Goal: Task Accomplishment & Management: Use online tool/utility

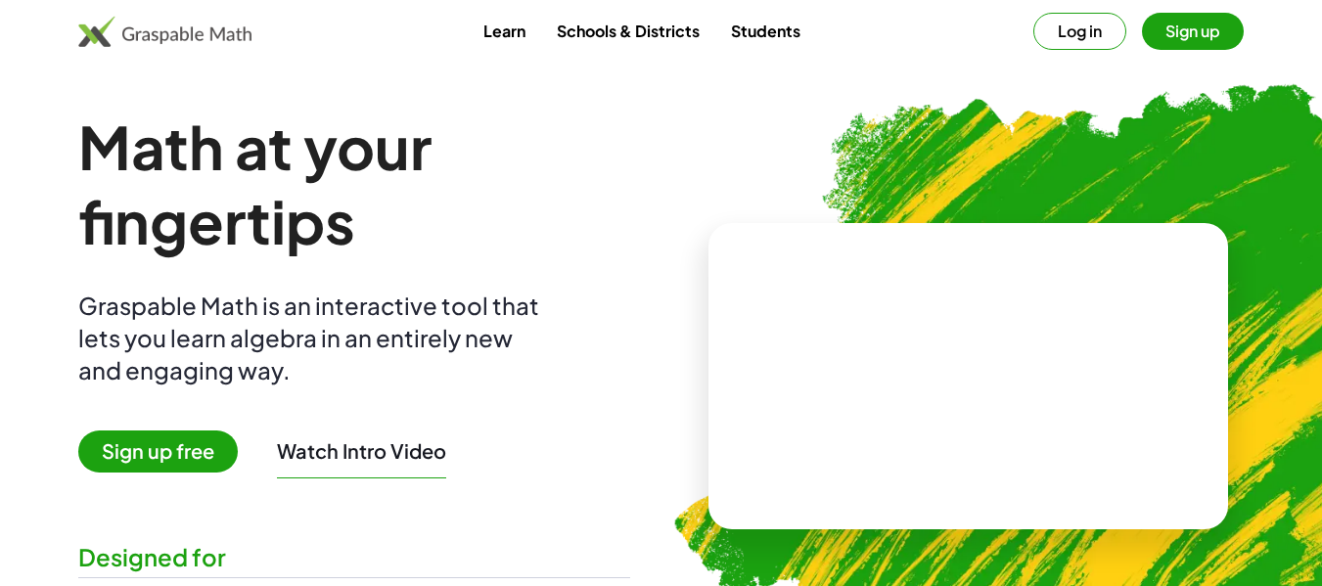
click at [1175, 33] on button "Sign up" at bounding box center [1193, 31] width 102 height 37
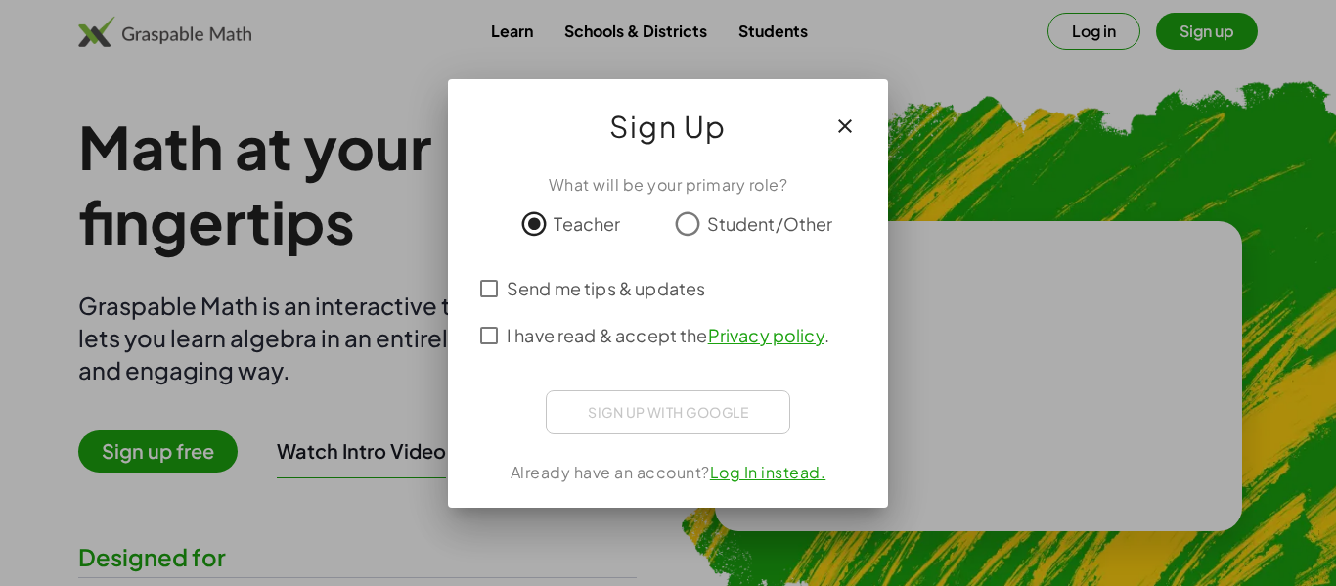
click at [616, 425] on div "Sign up with Google Acceder con Google Acceder con Google. Se abre en una pesta…" at bounding box center [668, 412] width 245 height 44
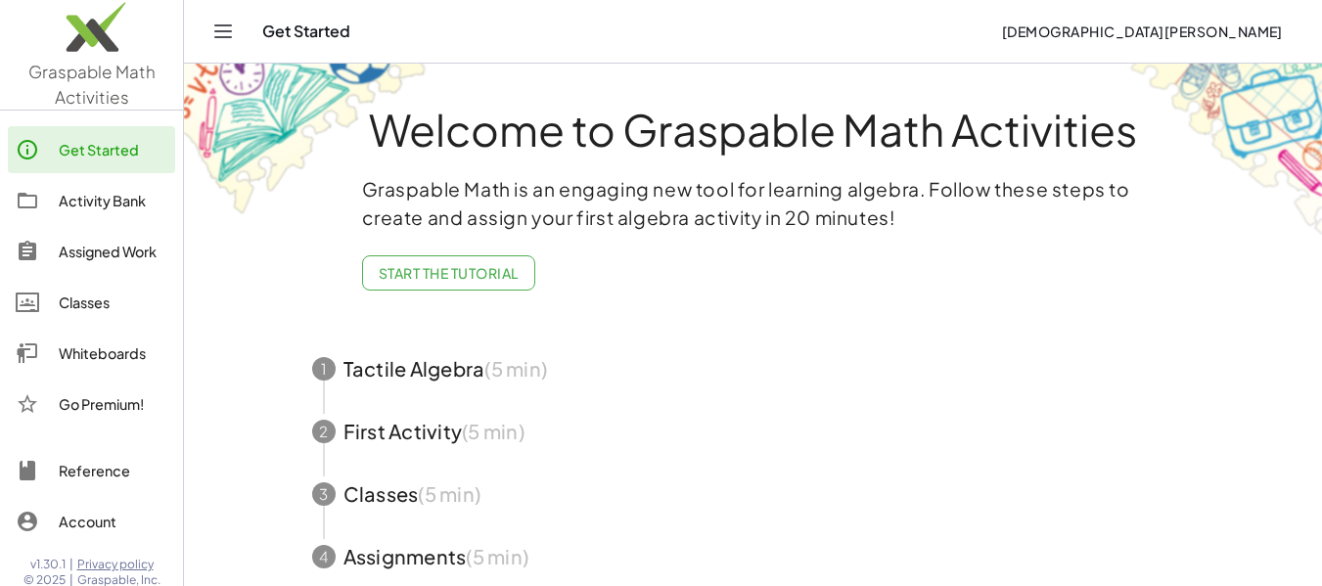
click at [226, 42] on icon "Toggle navigation" at bounding box center [222, 31] width 23 height 23
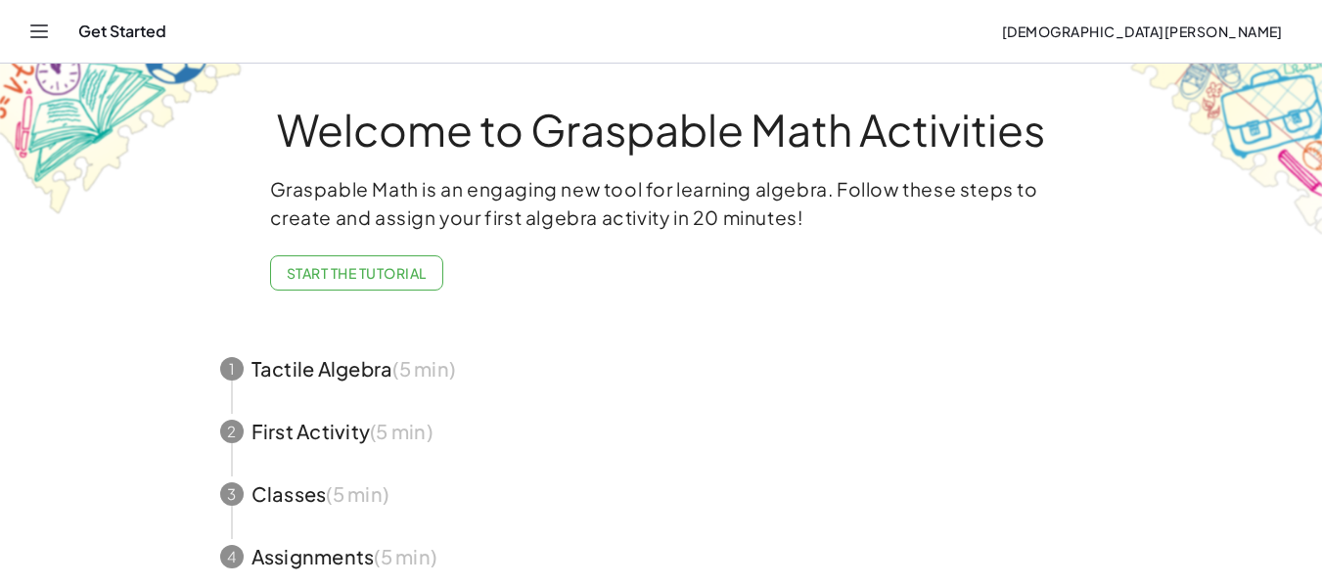
click at [39, 35] on icon "Toggle navigation" at bounding box center [38, 31] width 23 height 23
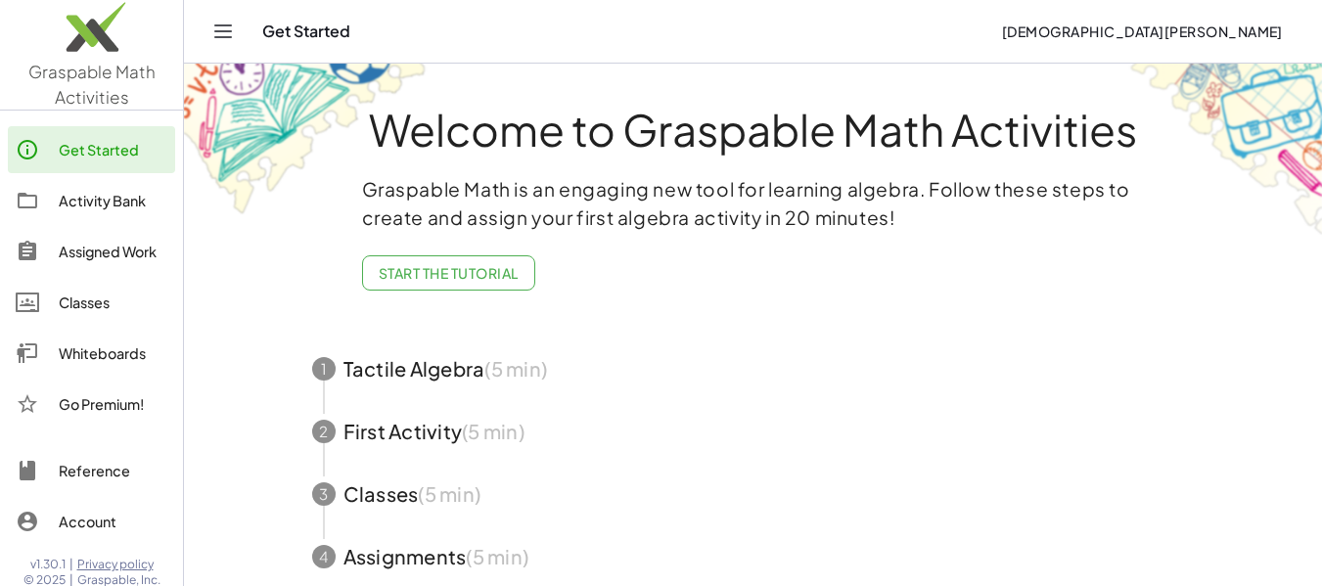
click at [108, 306] on div "Classes" at bounding box center [113, 302] width 109 height 23
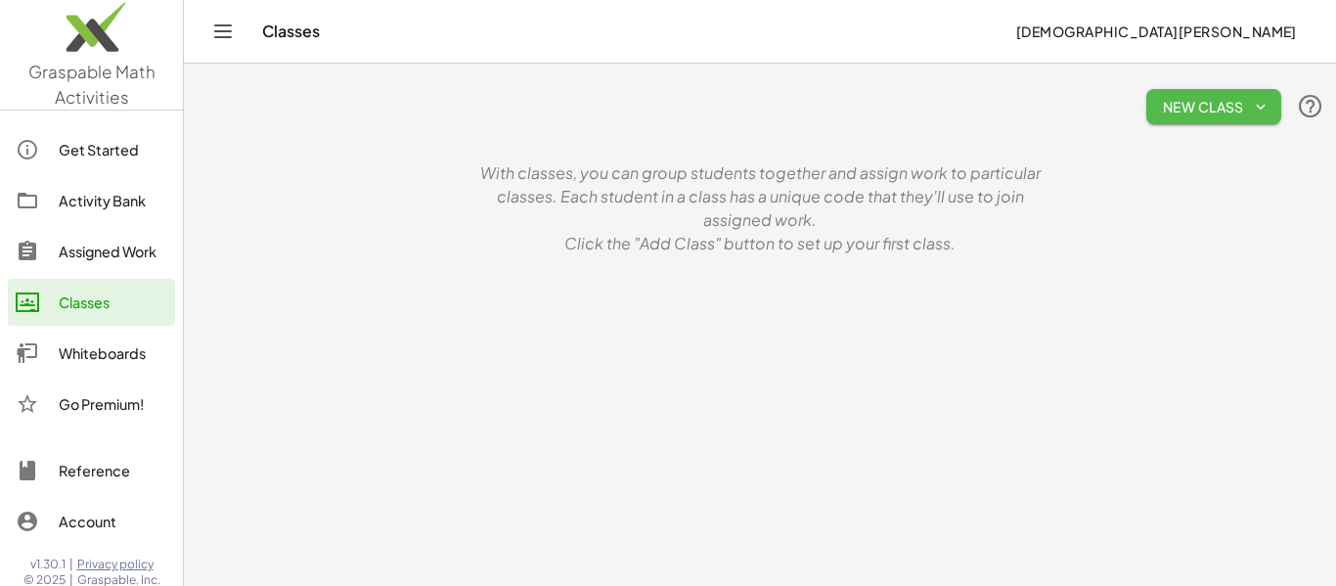
click at [1174, 106] on span "New Class" at bounding box center [1214, 107] width 104 height 18
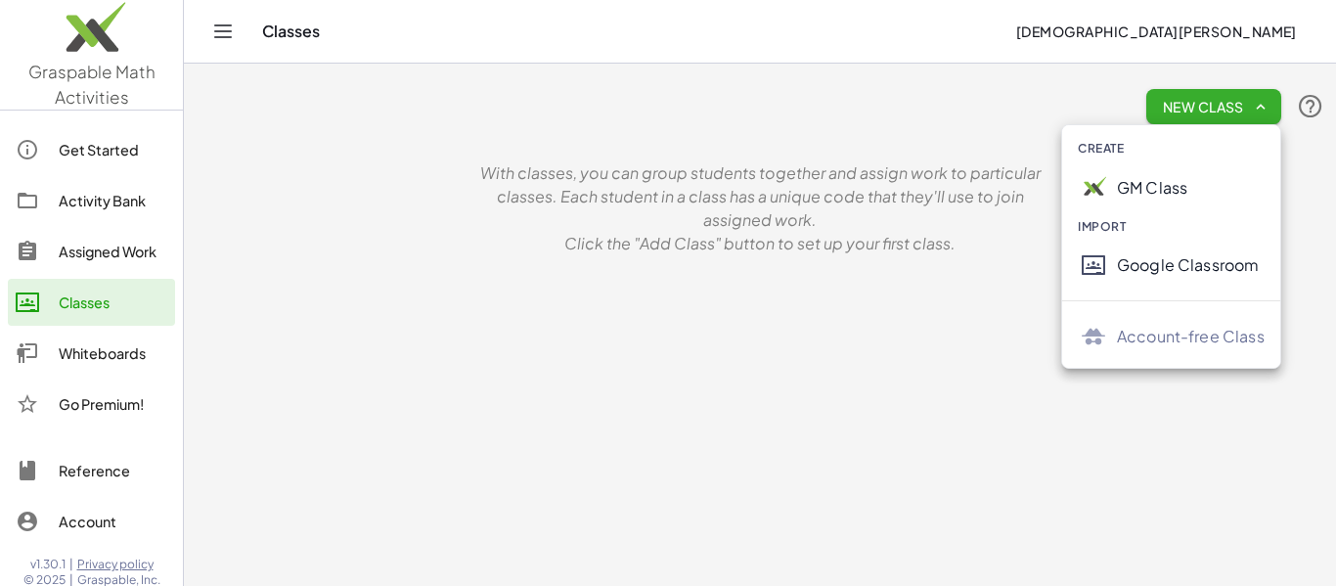
click at [1165, 255] on div "Google Classroom" at bounding box center [1191, 264] width 148 height 23
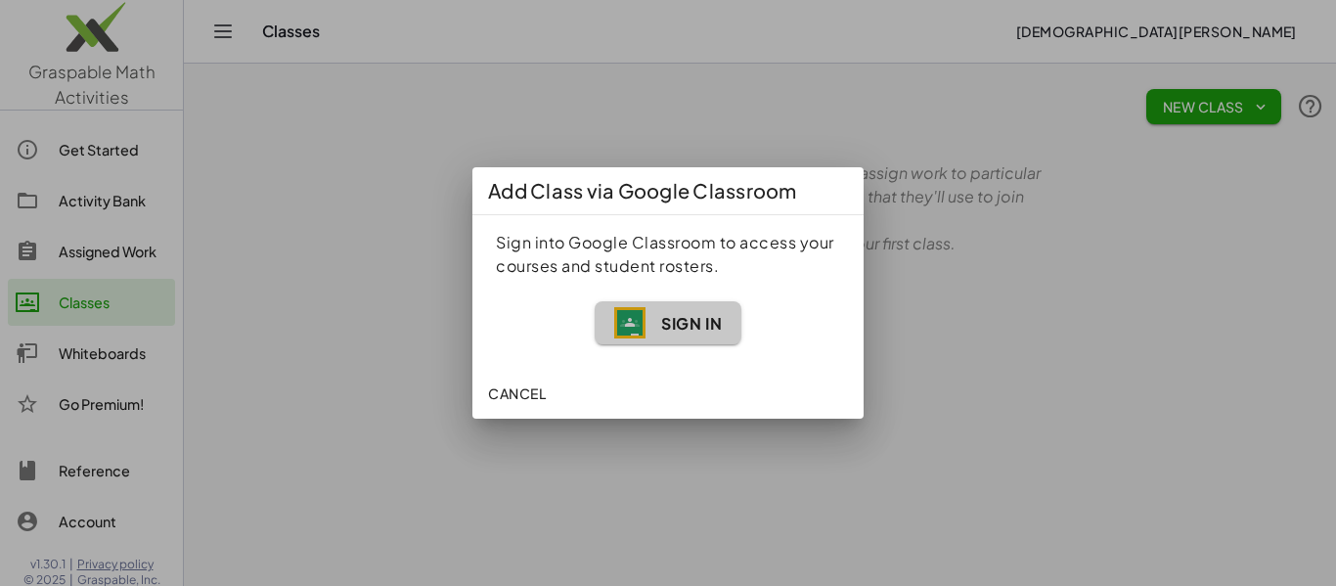
click at [635, 338] on img "button" at bounding box center [629, 322] width 31 height 31
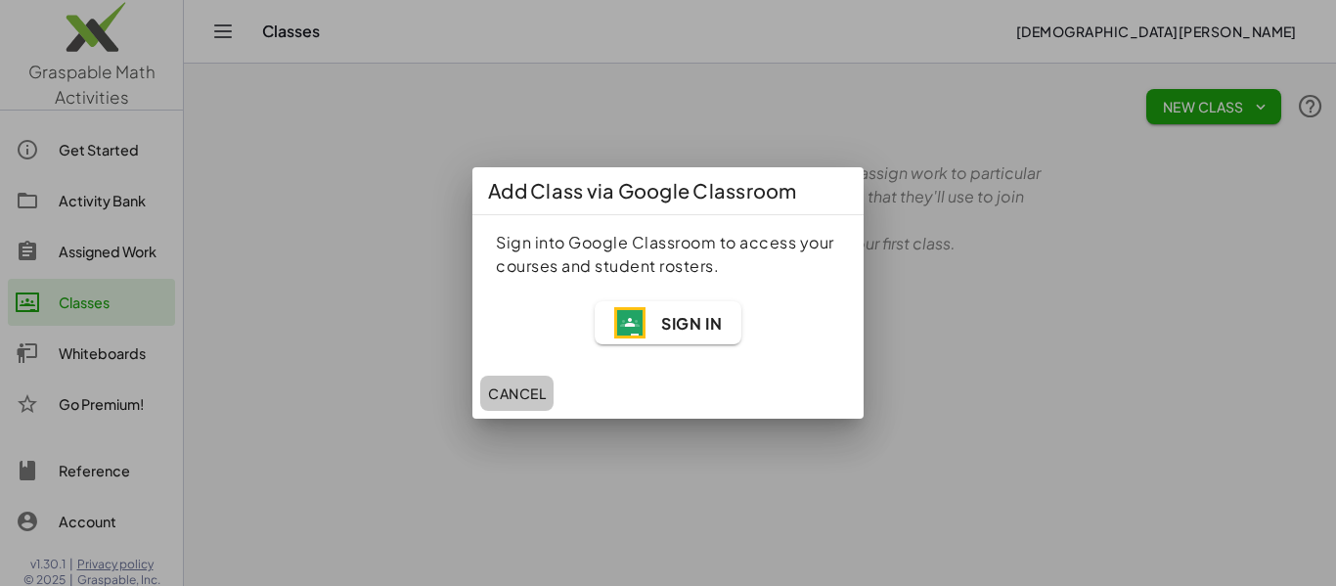
click at [517, 392] on span "Cancel" at bounding box center [517, 393] width 58 height 18
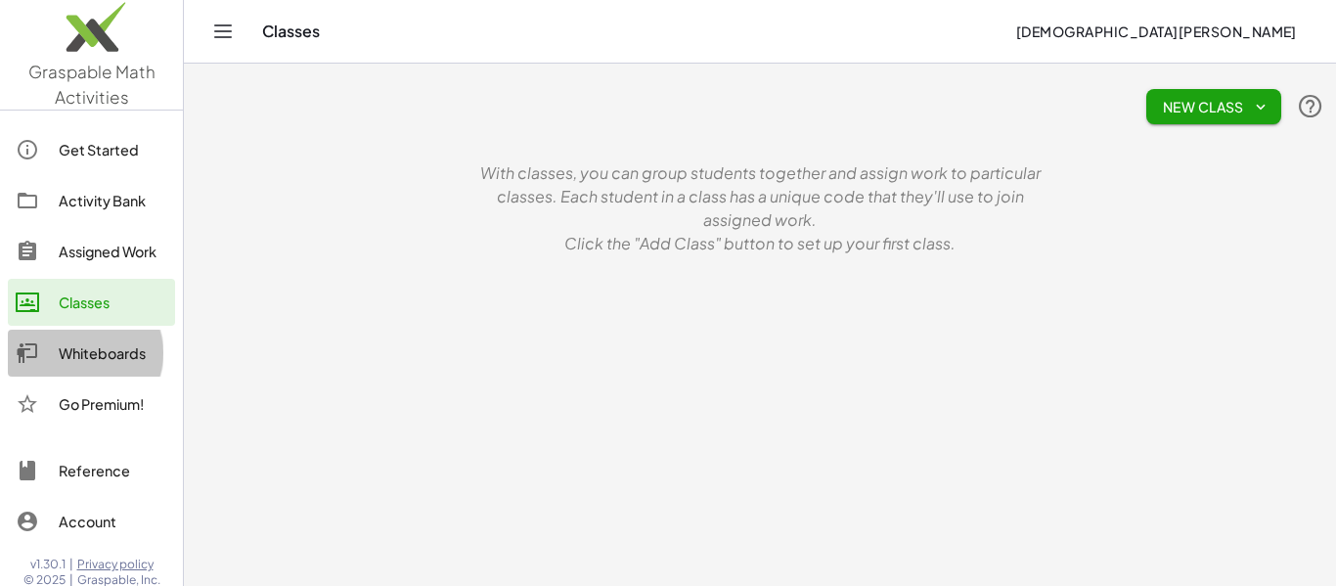
click at [51, 354] on div at bounding box center [37, 352] width 43 height 23
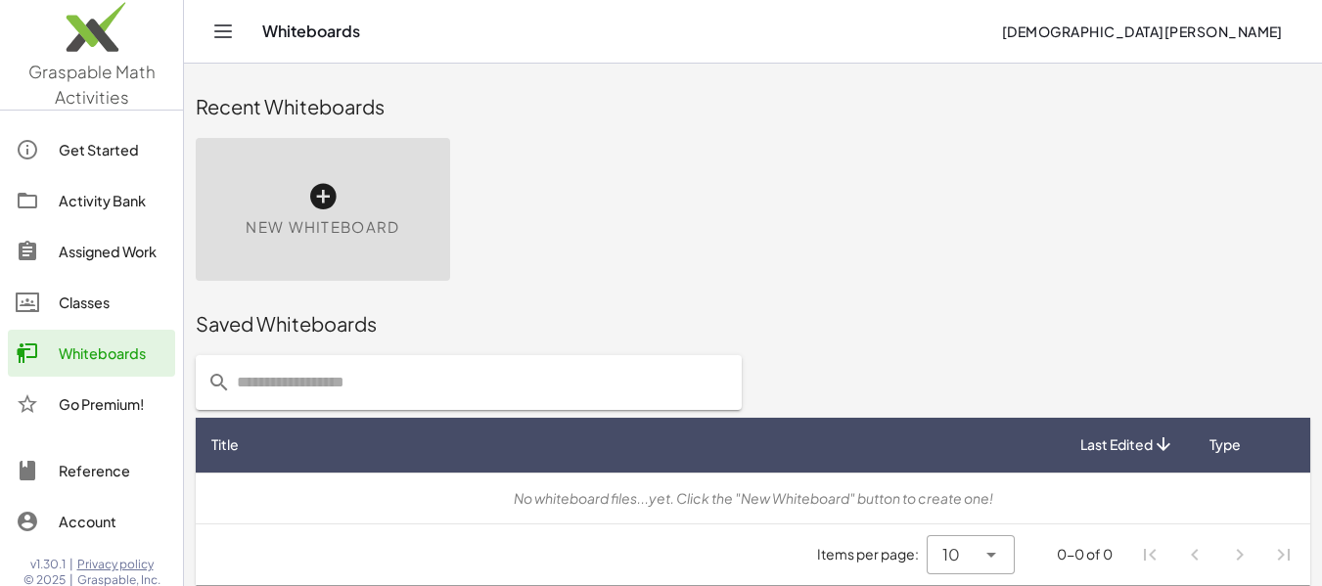
click at [314, 203] on icon at bounding box center [322, 196] width 31 height 31
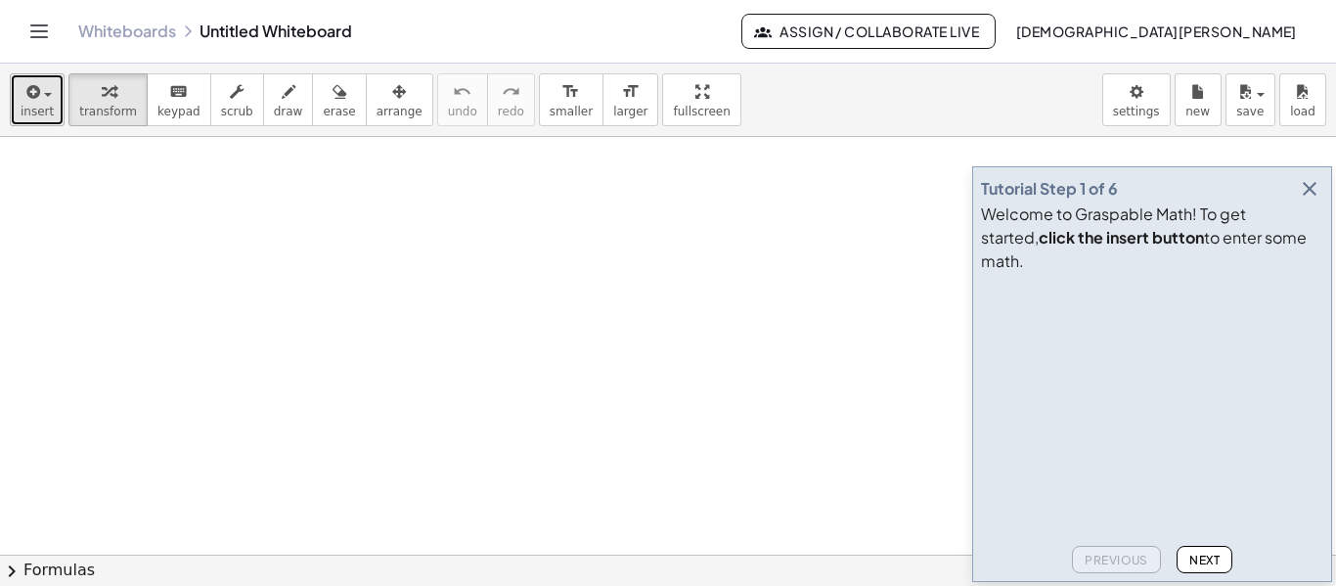
click at [44, 113] on span "insert" at bounding box center [37, 112] width 33 height 14
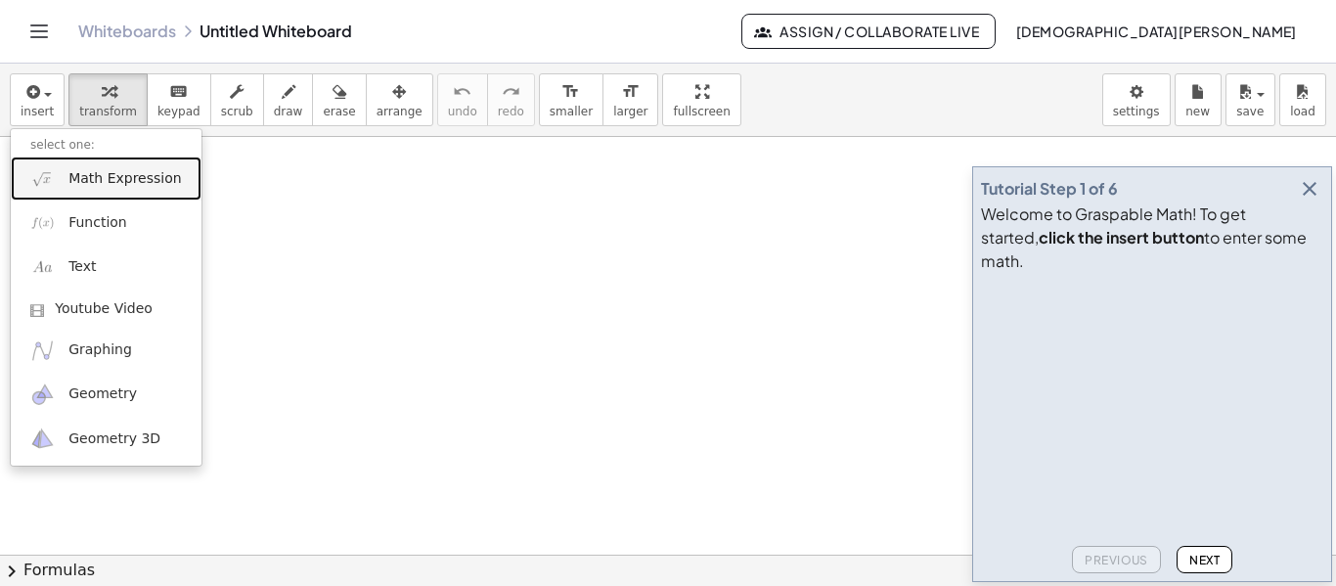
click at [84, 180] on span "Math Expression" at bounding box center [124, 179] width 113 height 20
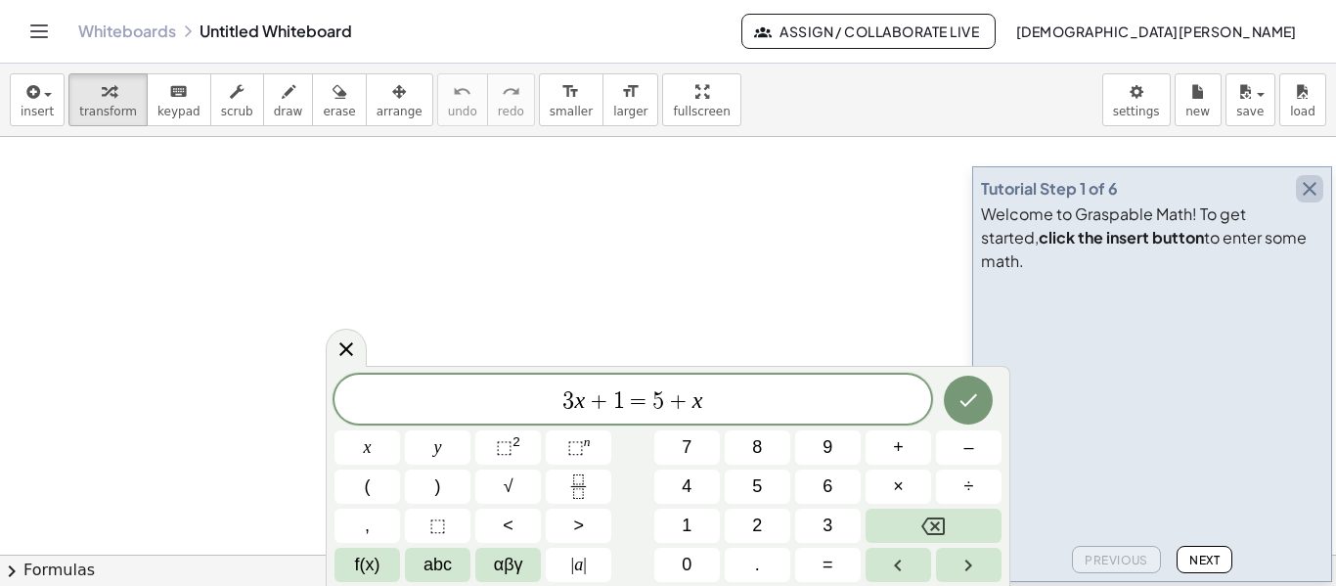
click at [1308, 201] on icon "button" at bounding box center [1309, 188] width 23 height 23
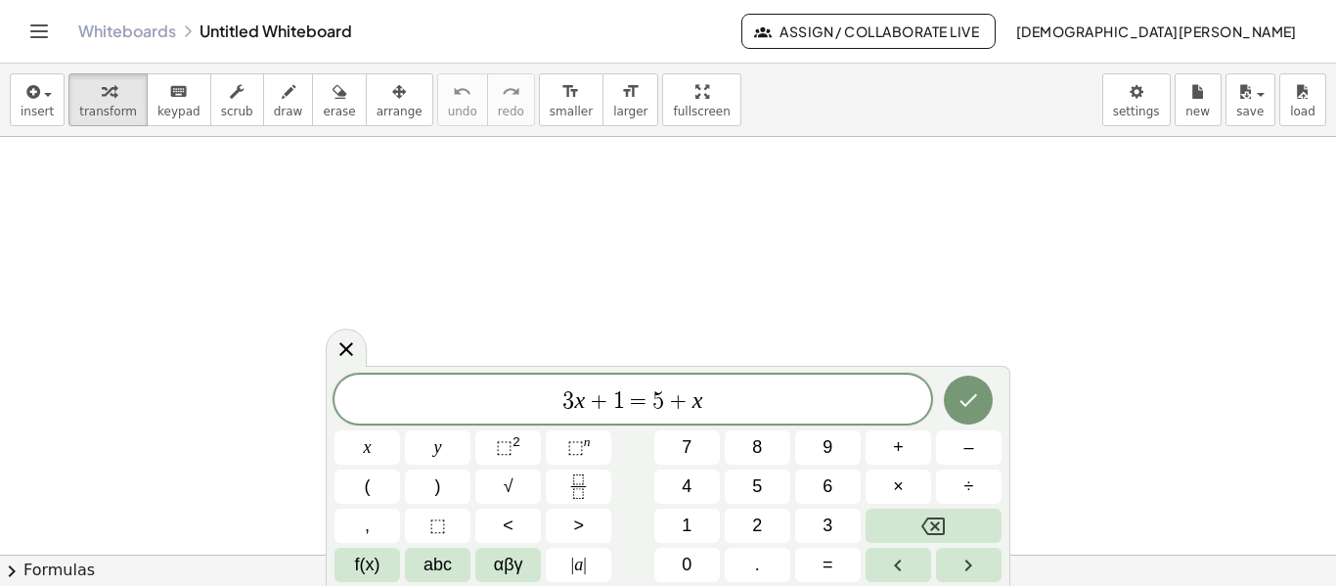
scroll to position [349, 0]
click at [803, 392] on span "3 x + 1 = 5 + x ​" at bounding box center [633, 400] width 597 height 27
drag, startPoint x: 1324, startPoint y: 401, endPoint x: 784, endPoint y: 361, distance: 541.5
click at [784, 361] on div at bounding box center [668, 285] width 1336 height 1253
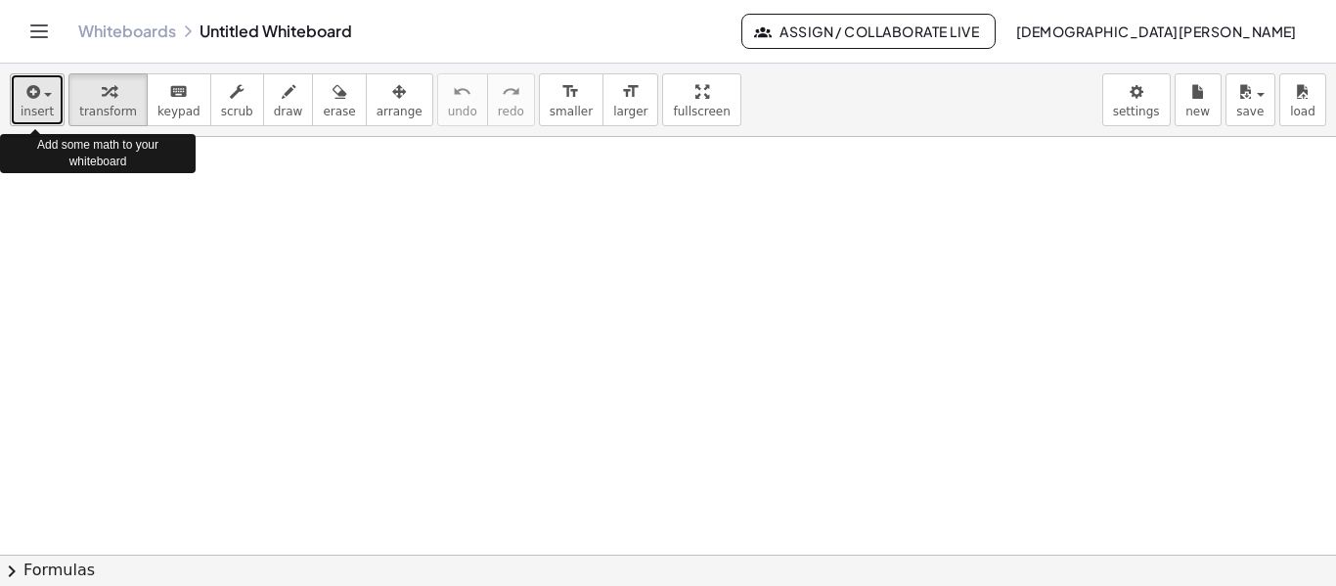
click at [17, 102] on button "insert" at bounding box center [37, 99] width 55 height 53
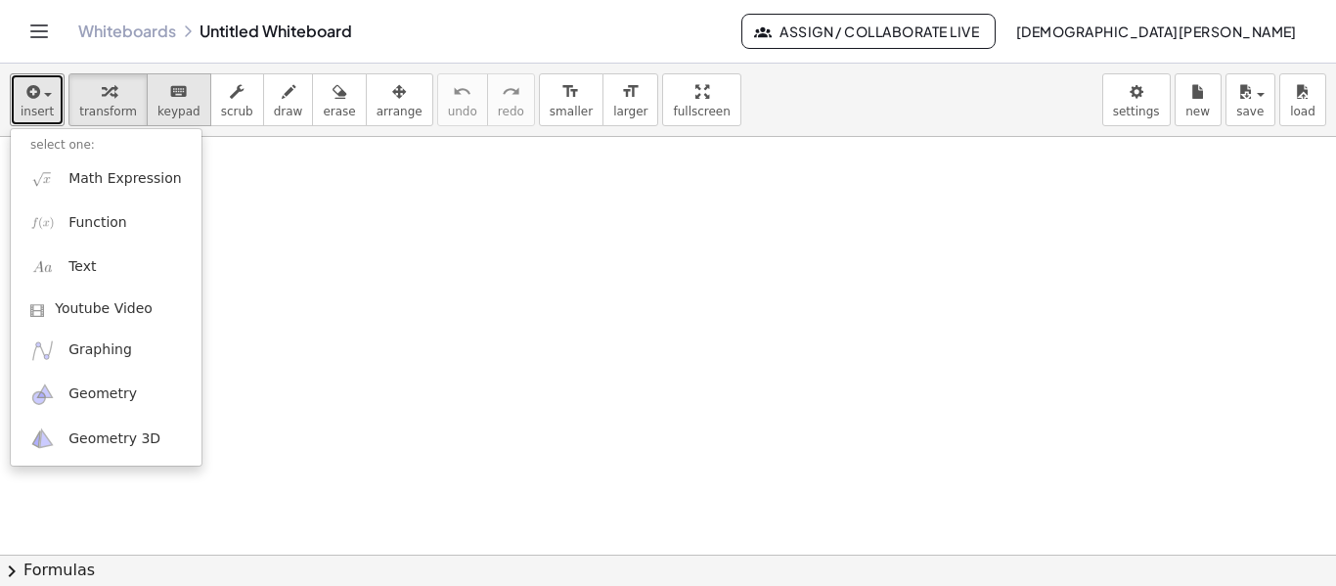
click at [158, 100] on div "keyboard" at bounding box center [179, 90] width 43 height 23
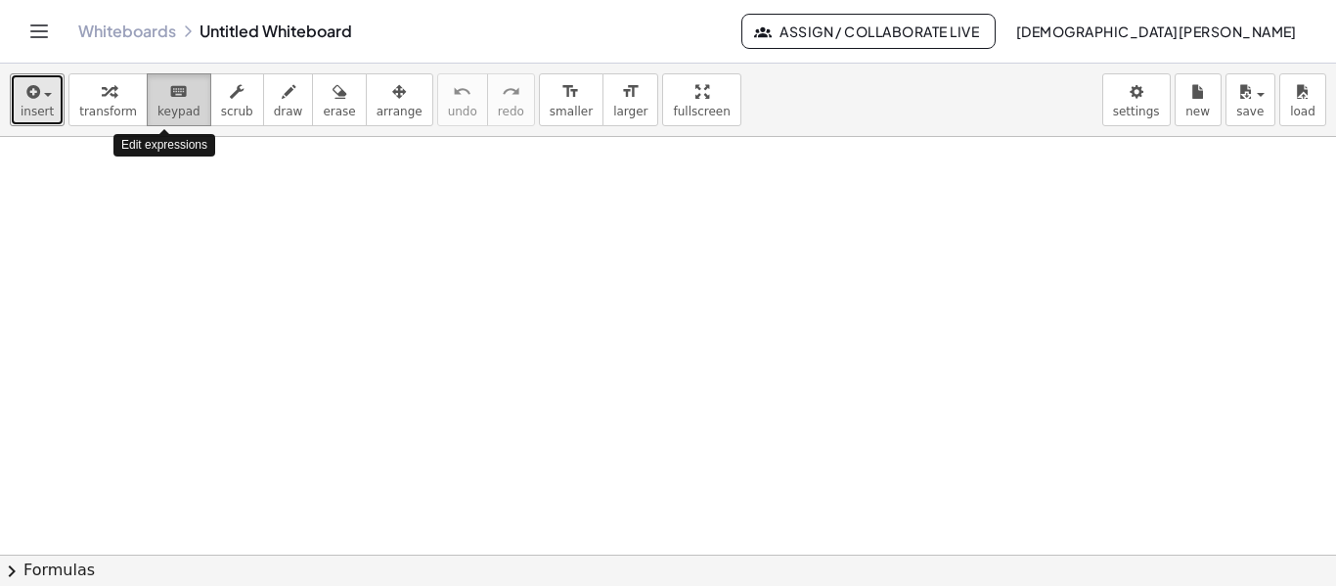
click at [158, 100] on div "keyboard" at bounding box center [179, 90] width 43 height 23
click at [25, 112] on span "insert" at bounding box center [37, 112] width 33 height 14
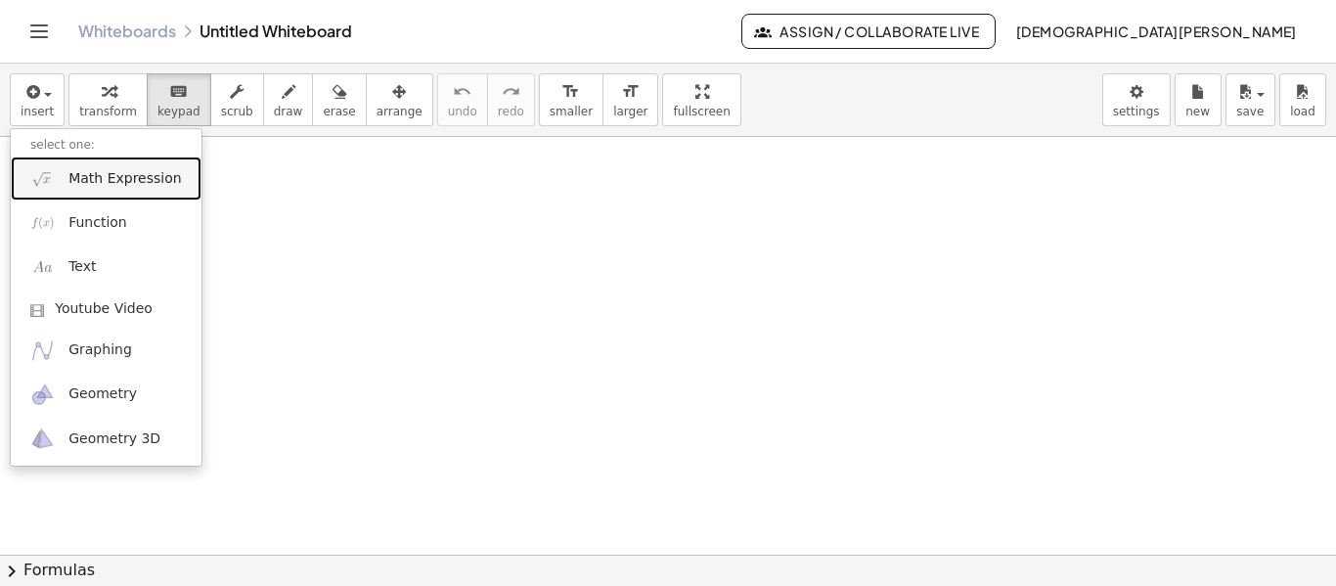
click at [114, 187] on span "Math Expression" at bounding box center [124, 179] width 113 height 20
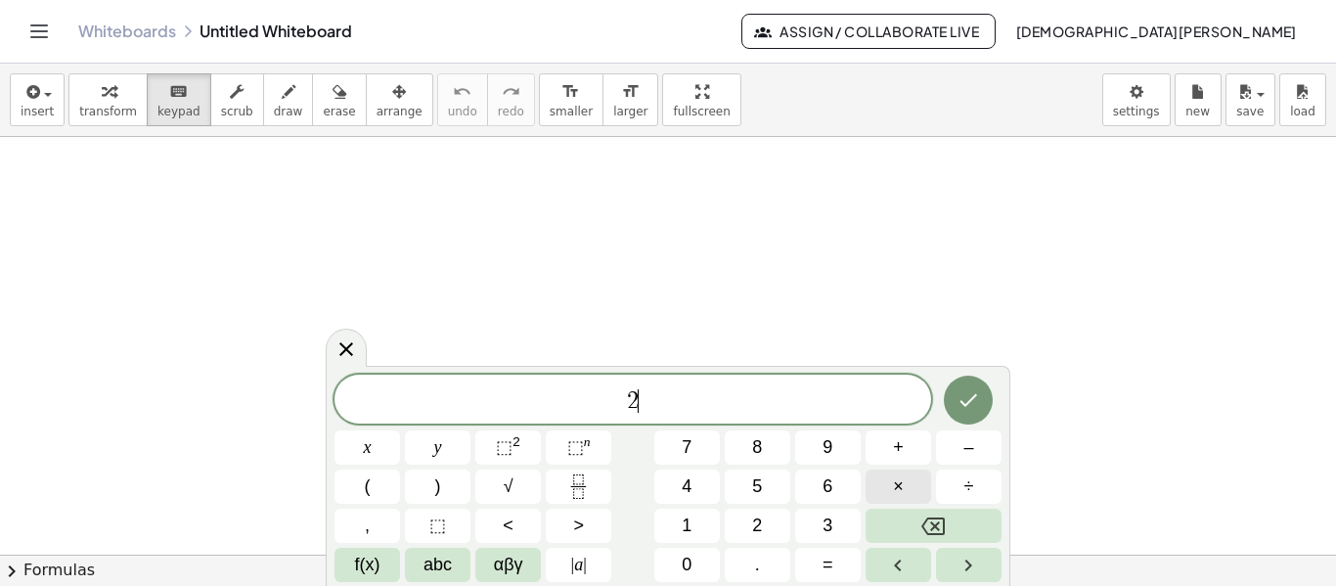
click at [889, 495] on button "×" at bounding box center [899, 487] width 66 height 34
click at [894, 492] on button "×" at bounding box center [899, 487] width 66 height 34
click at [894, 492] on span "×" at bounding box center [898, 486] width 11 height 26
click at [367, 567] on span "f(x)" at bounding box center [367, 565] width 25 height 26
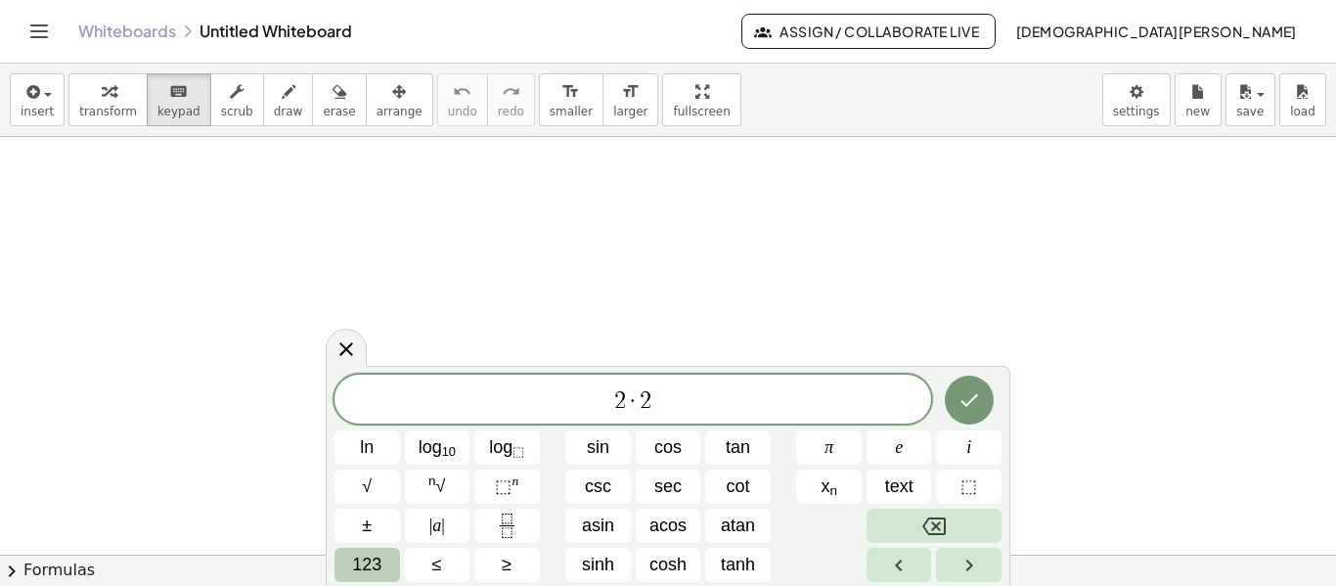
click at [367, 564] on span "123" at bounding box center [366, 565] width 29 height 26
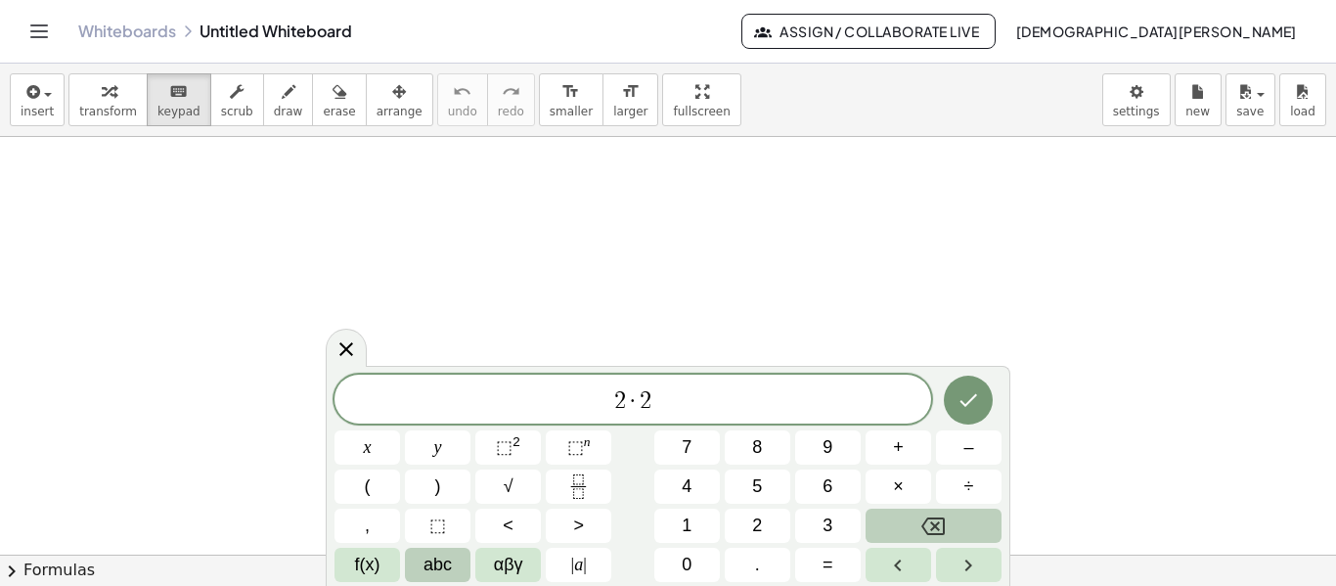
click at [439, 558] on span "abc" at bounding box center [438, 565] width 28 height 26
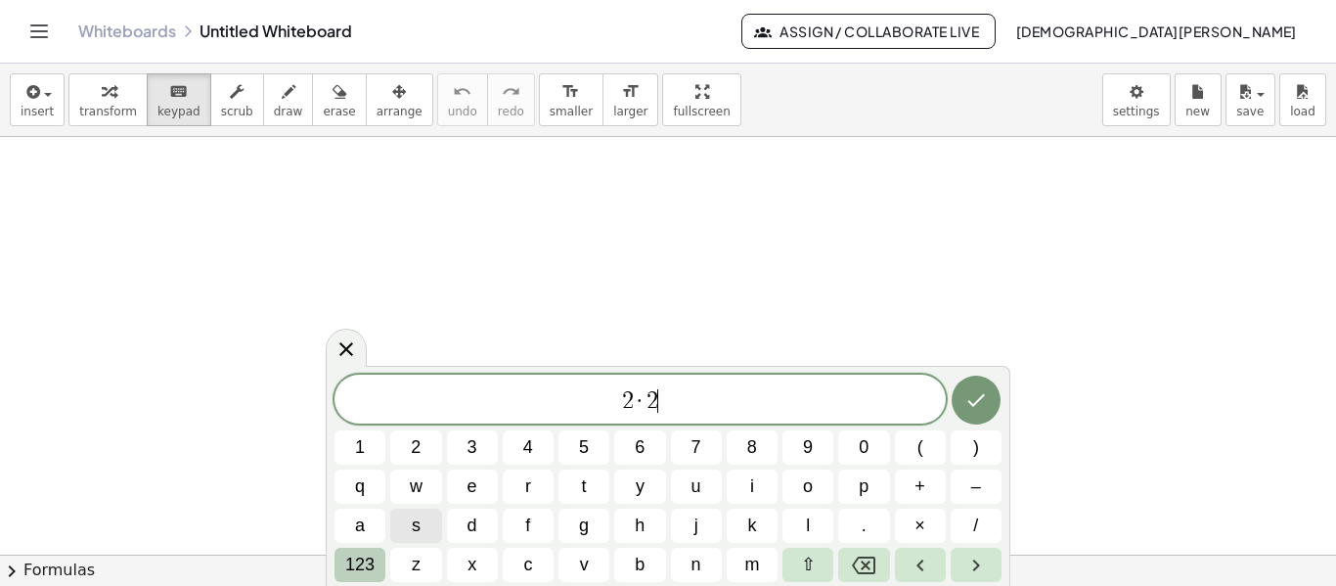
click at [343, 570] on button "123" at bounding box center [360, 565] width 51 height 34
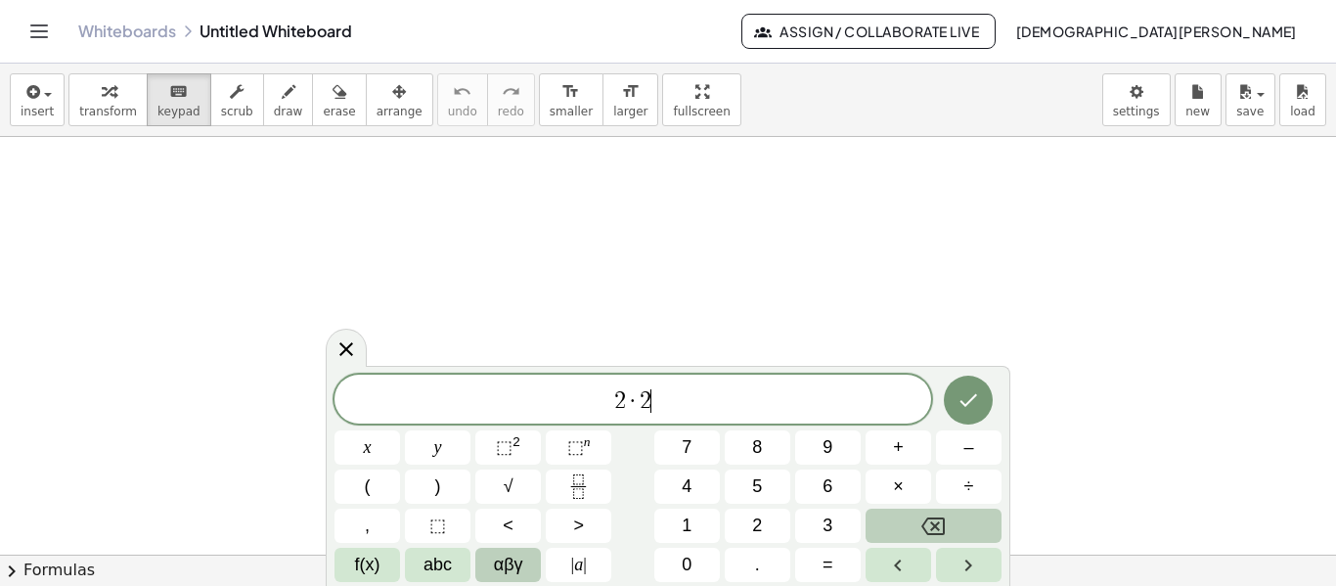
click at [504, 565] on span "αβγ" at bounding box center [508, 565] width 29 height 26
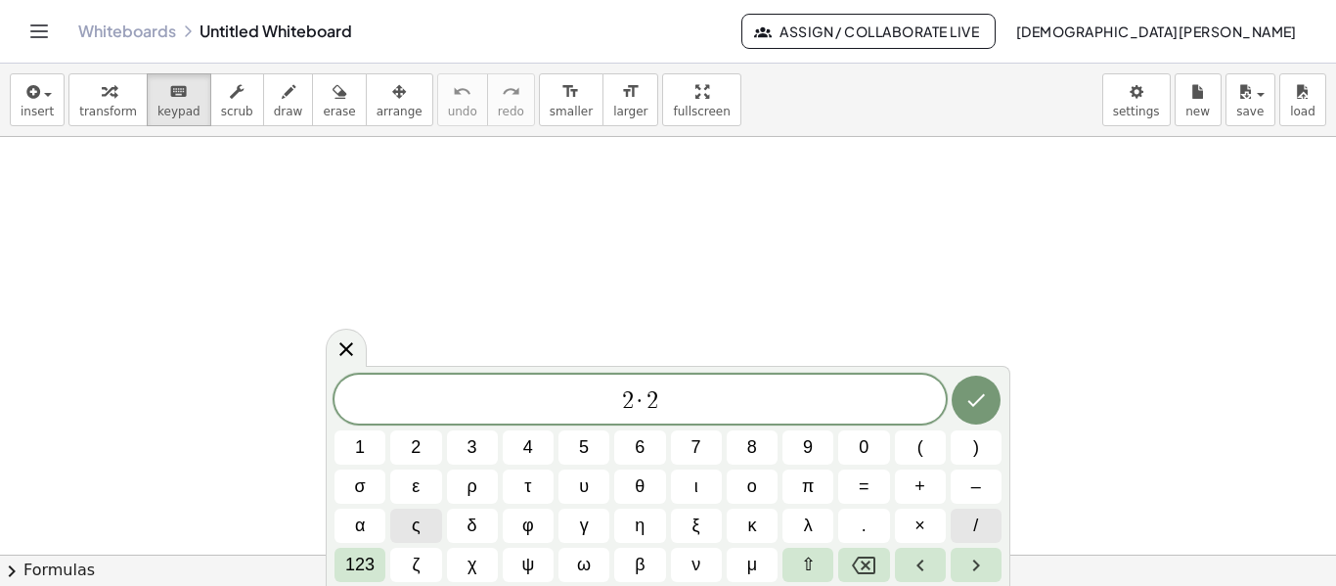
click at [981, 525] on button "/" at bounding box center [976, 526] width 51 height 34
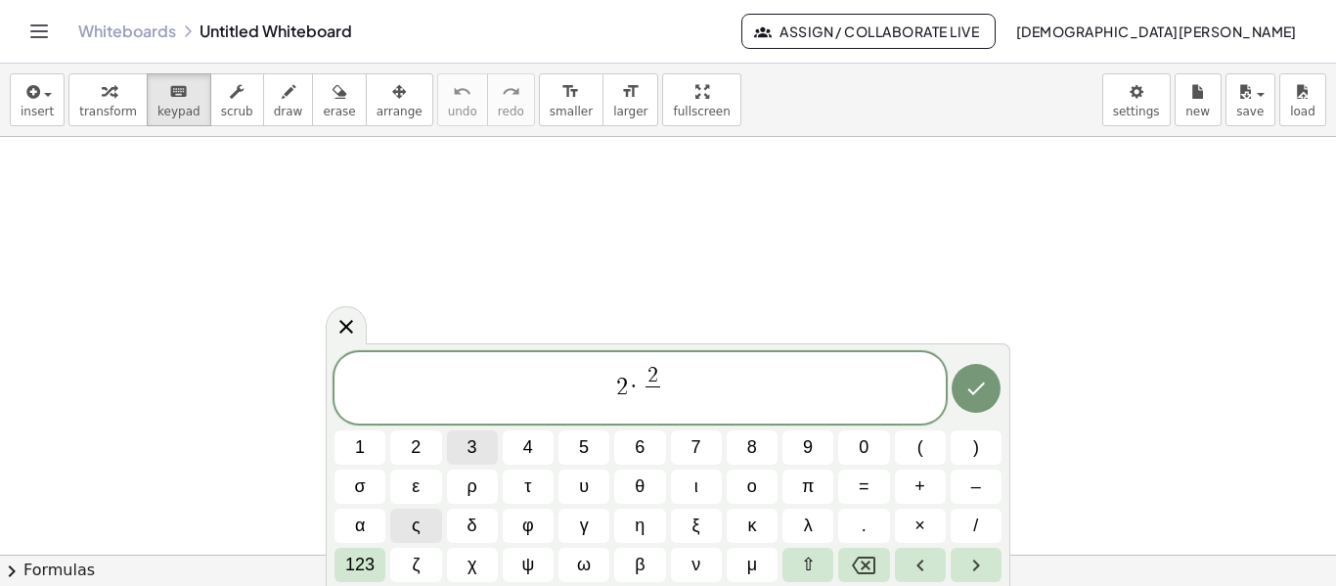
click at [480, 453] on button "3" at bounding box center [472, 447] width 51 height 34
click at [872, 495] on button "=" at bounding box center [863, 487] width 51 height 34
click at [862, 494] on span "=" at bounding box center [864, 486] width 11 height 26
click at [965, 398] on icon "Done" at bounding box center [976, 388] width 23 height 23
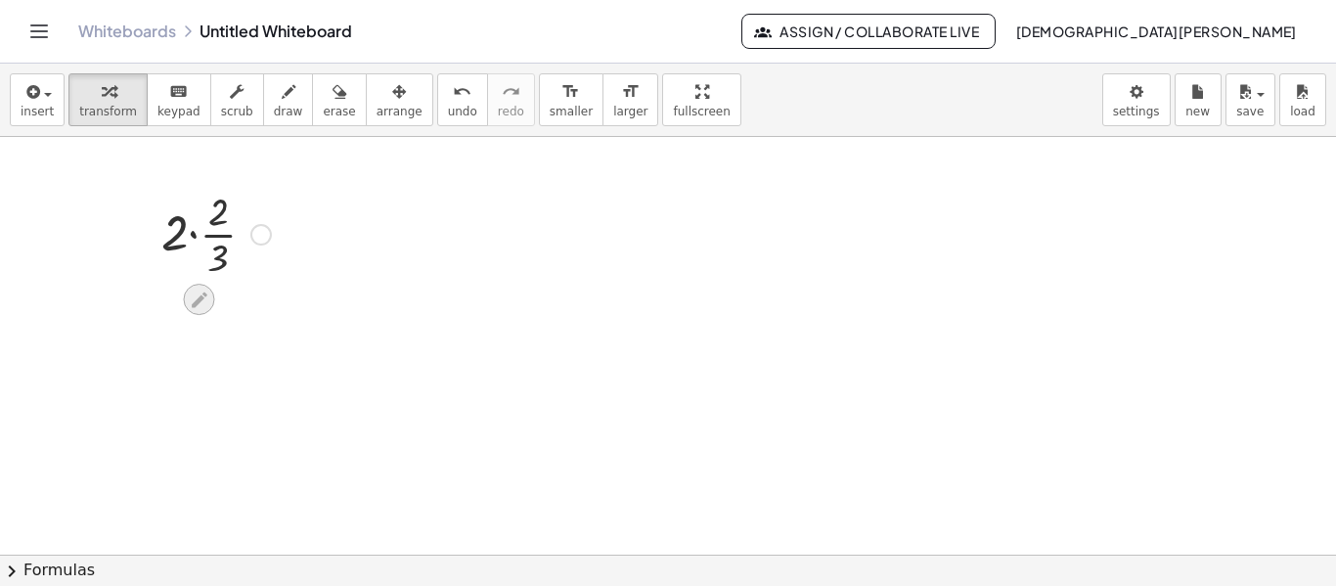
click at [198, 306] on icon at bounding box center [199, 300] width 21 height 21
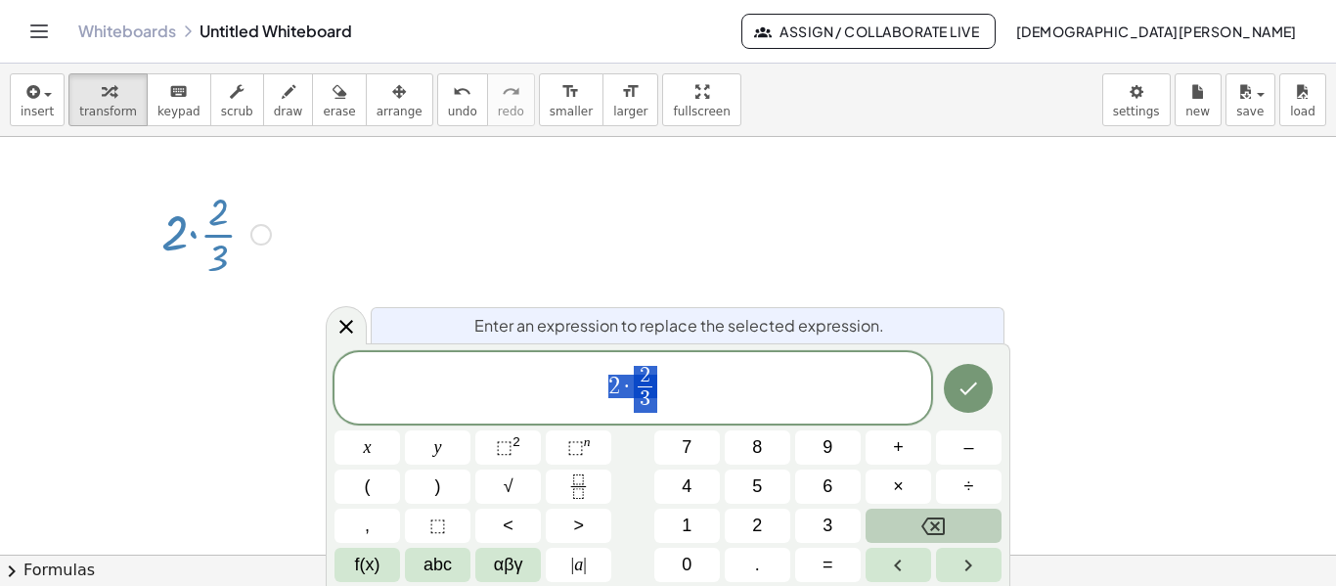
click at [430, 177] on div at bounding box center [668, 285] width 1336 height 1253
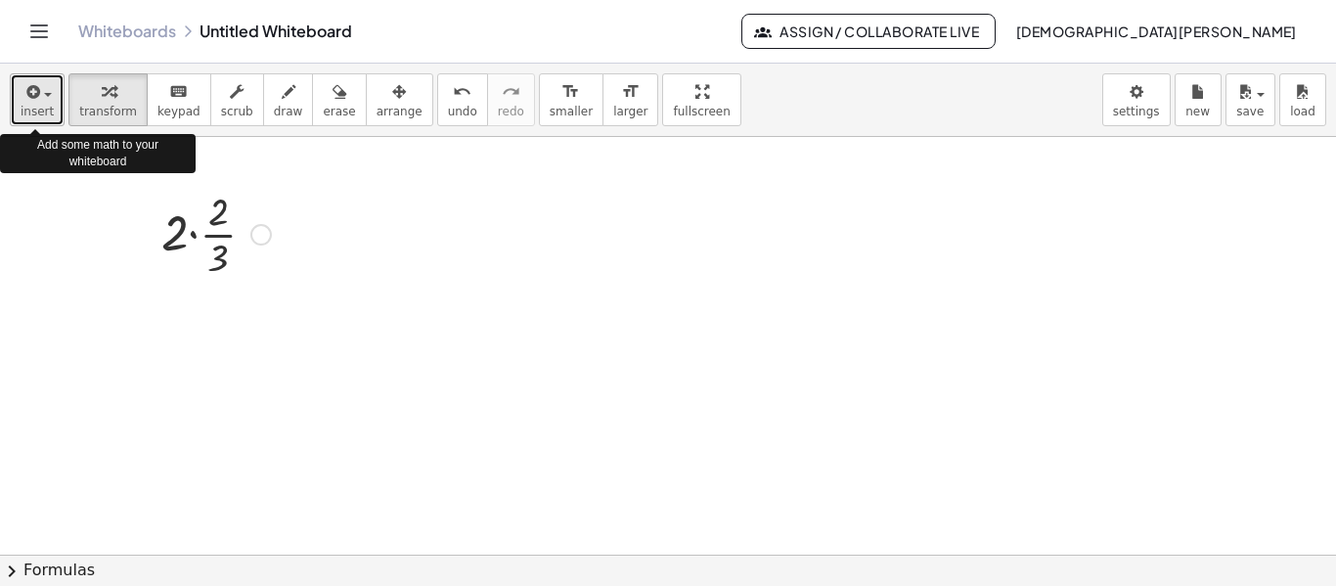
click at [27, 115] on span "insert" at bounding box center [37, 112] width 33 height 14
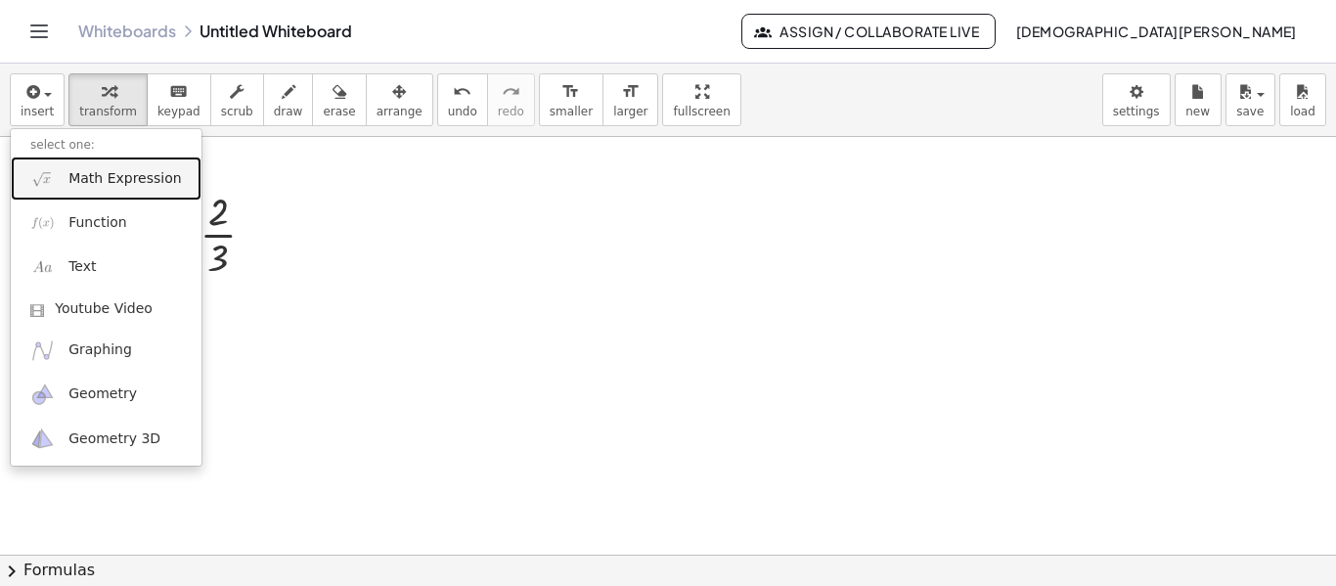
click at [84, 191] on link "Math Expression" at bounding box center [106, 179] width 191 height 44
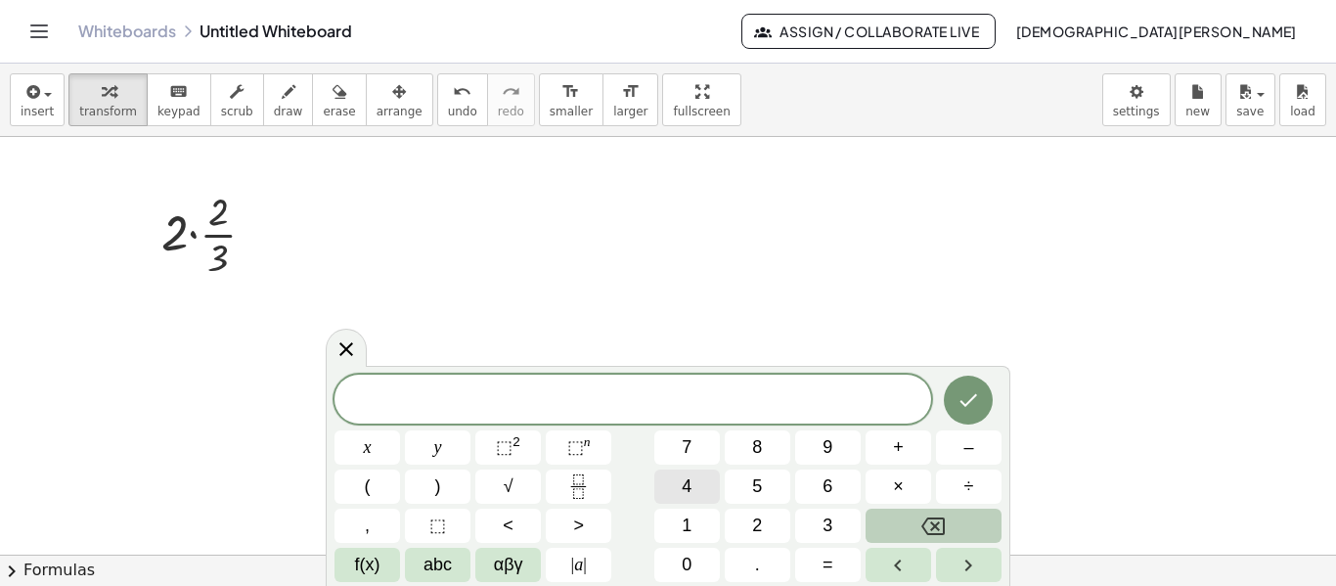
click at [679, 485] on button "4" at bounding box center [687, 487] width 66 height 34
click at [484, 563] on button "αβγ" at bounding box center [508, 565] width 66 height 34
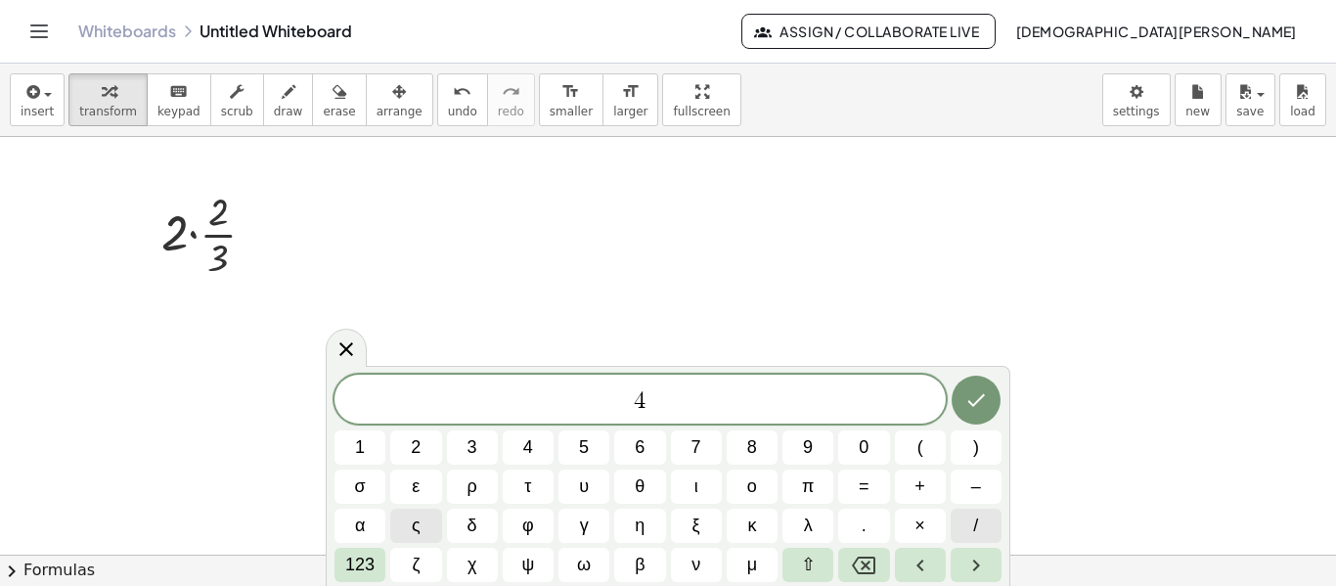
click at [976, 530] on span "/" at bounding box center [975, 526] width 5 height 26
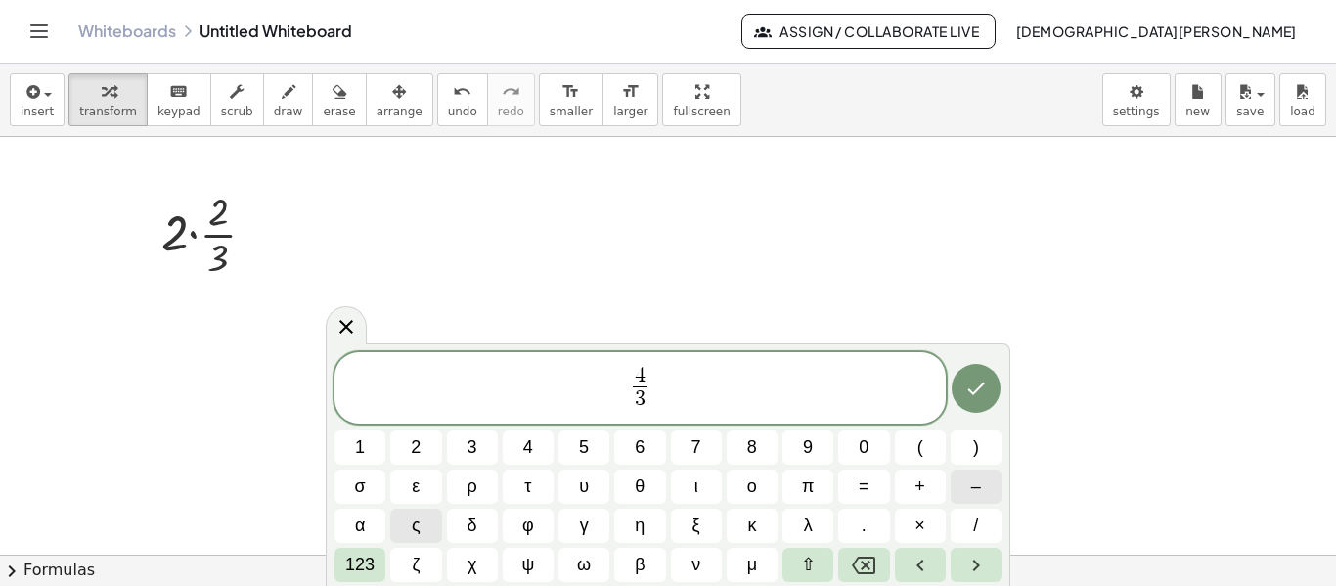
click at [978, 502] on button "–" at bounding box center [976, 487] width 51 height 34
click at [972, 529] on button "/" at bounding box center [976, 526] width 51 height 34
click at [853, 483] on button "=" at bounding box center [863, 487] width 51 height 34
click at [985, 397] on icon "Done" at bounding box center [976, 388] width 23 height 23
click at [993, 402] on button "Done" at bounding box center [976, 388] width 49 height 49
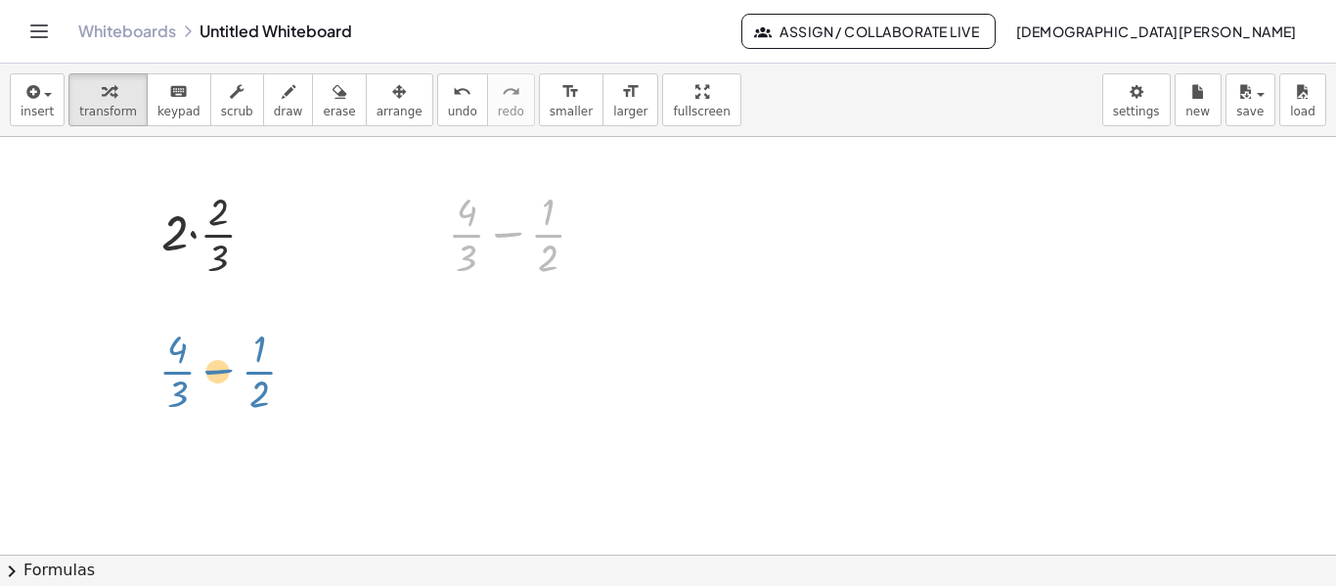
drag, startPoint x: 539, startPoint y: 244, endPoint x: 252, endPoint y: 381, distance: 317.7
click at [252, 381] on div "· 2 · · 2 · 3 − · 1 · 2 + · 4 · 3 + · 4 · 3 − · 1 · 2" at bounding box center [668, 285] width 1336 height 1253
drag, startPoint x: 520, startPoint y: 234, endPoint x: 215, endPoint y: 340, distance: 323.3
click at [215, 340] on div "· 2 · · 2 · 3 − · 1 · 2 + · 4 · 3 − · 1 · 2" at bounding box center [668, 285] width 1336 height 1253
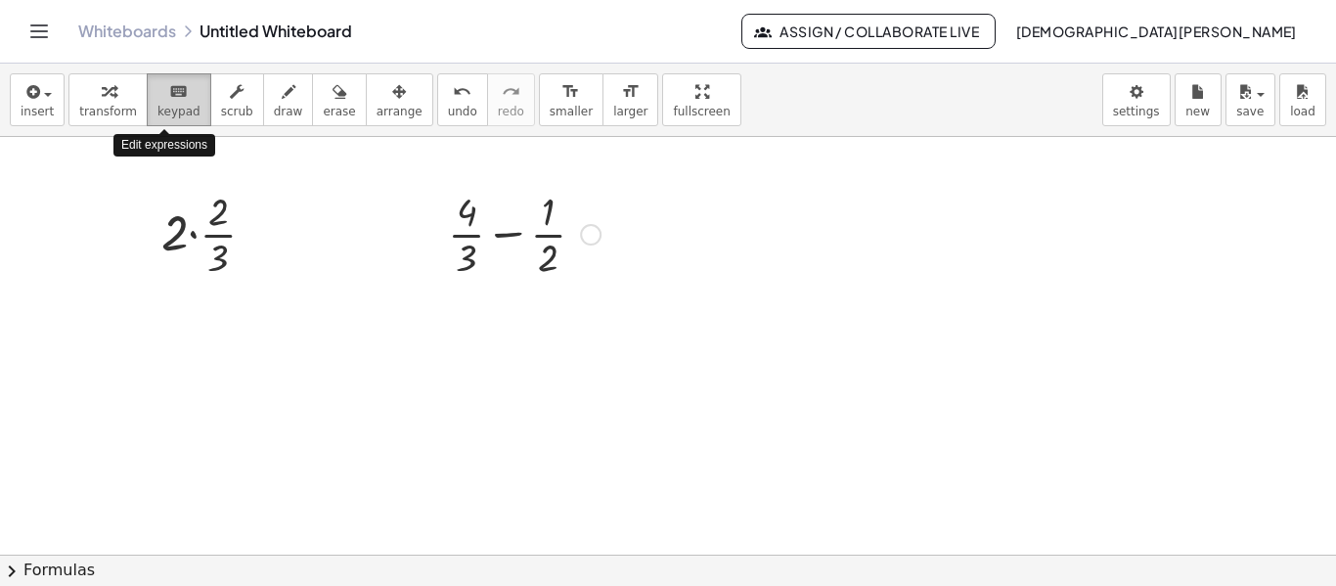
click at [174, 107] on span "keypad" at bounding box center [179, 112] width 43 height 14
click at [214, 211] on div at bounding box center [218, 212] width 21 height 43
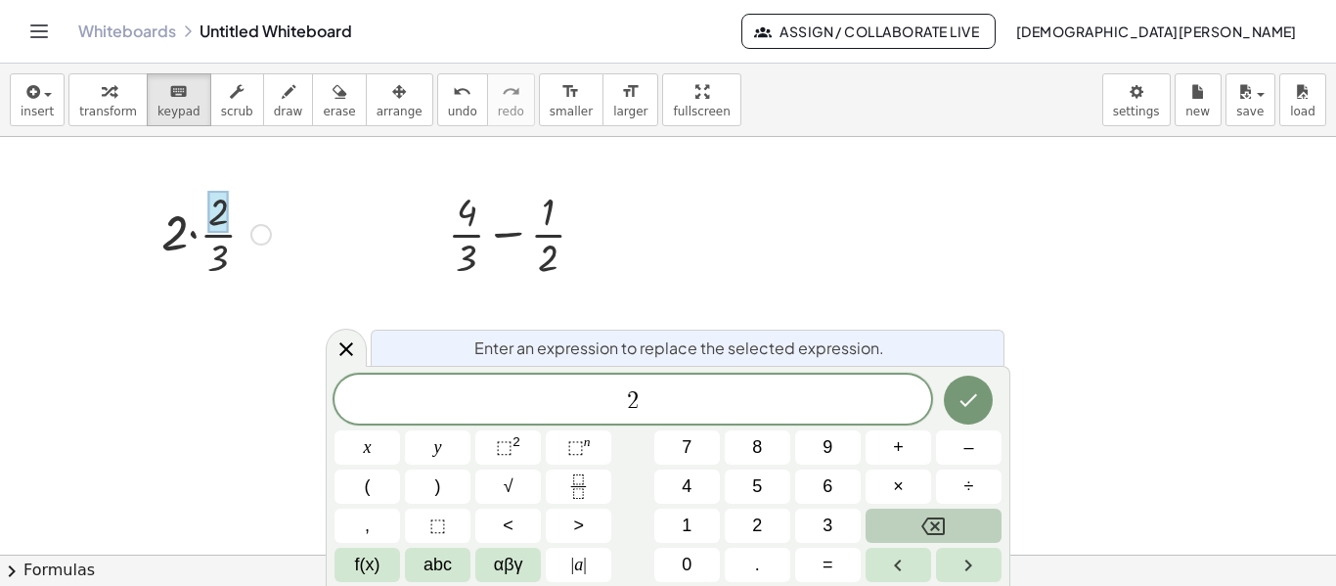
click at [221, 256] on div at bounding box center [216, 233] width 129 height 98
click at [466, 217] on div at bounding box center [467, 212] width 21 height 43
click at [965, 396] on icon "Done" at bounding box center [968, 399] width 23 height 23
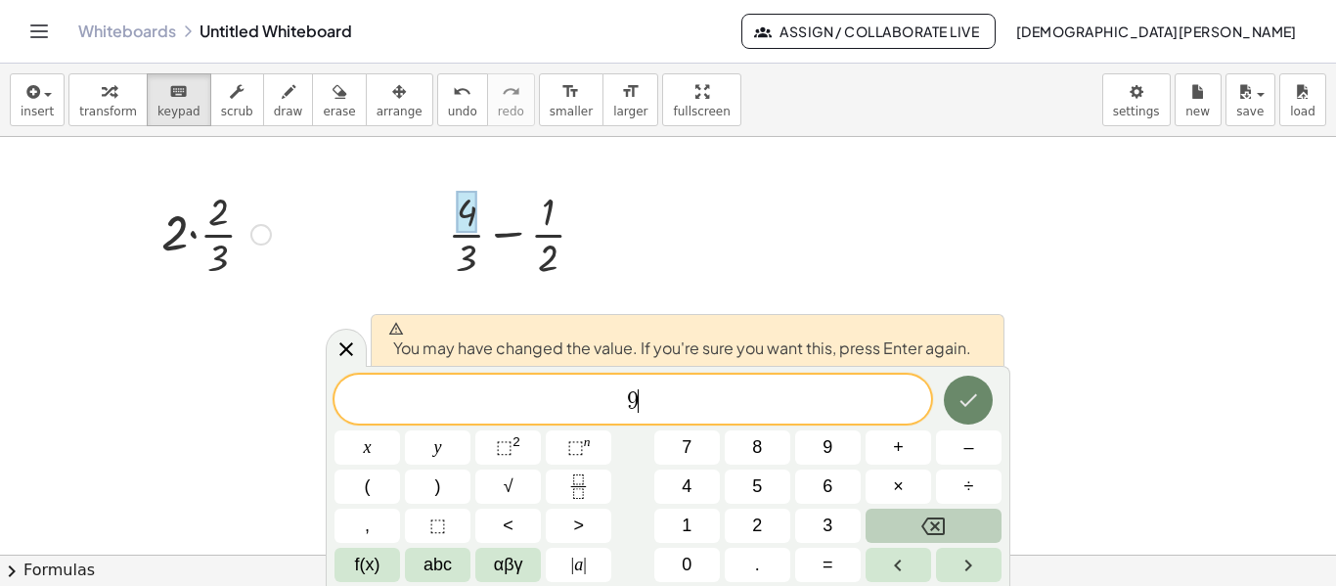
click at [965, 396] on icon "Done" at bounding box center [968, 399] width 23 height 23
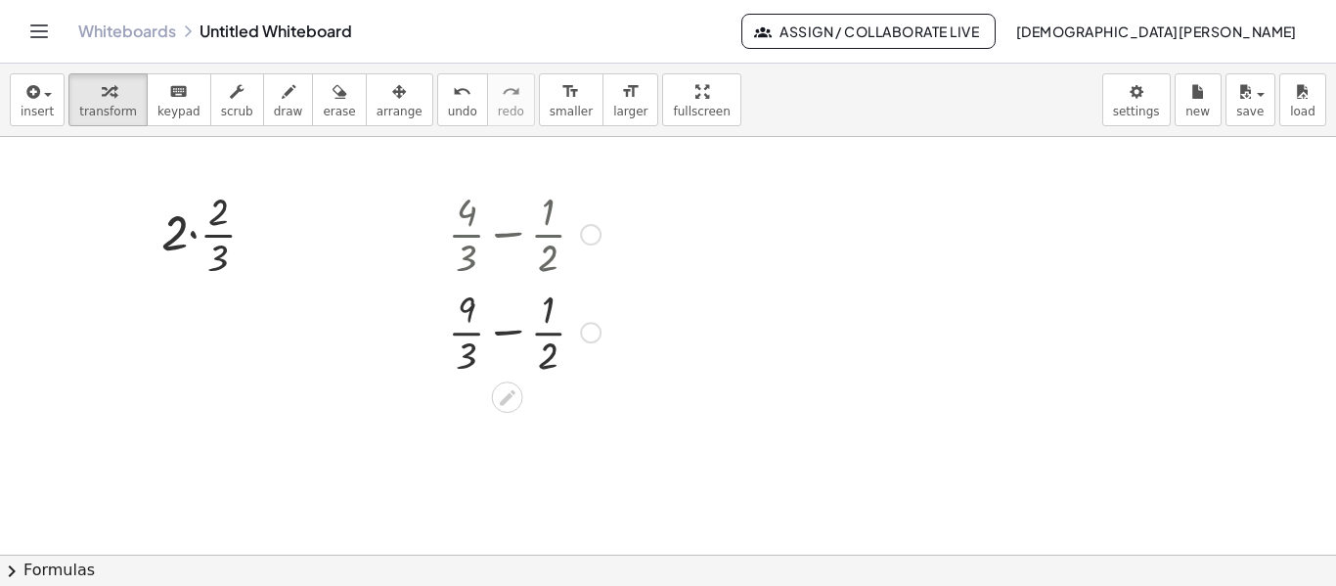
click at [765, 258] on div at bounding box center [668, 285] width 1336 height 1253
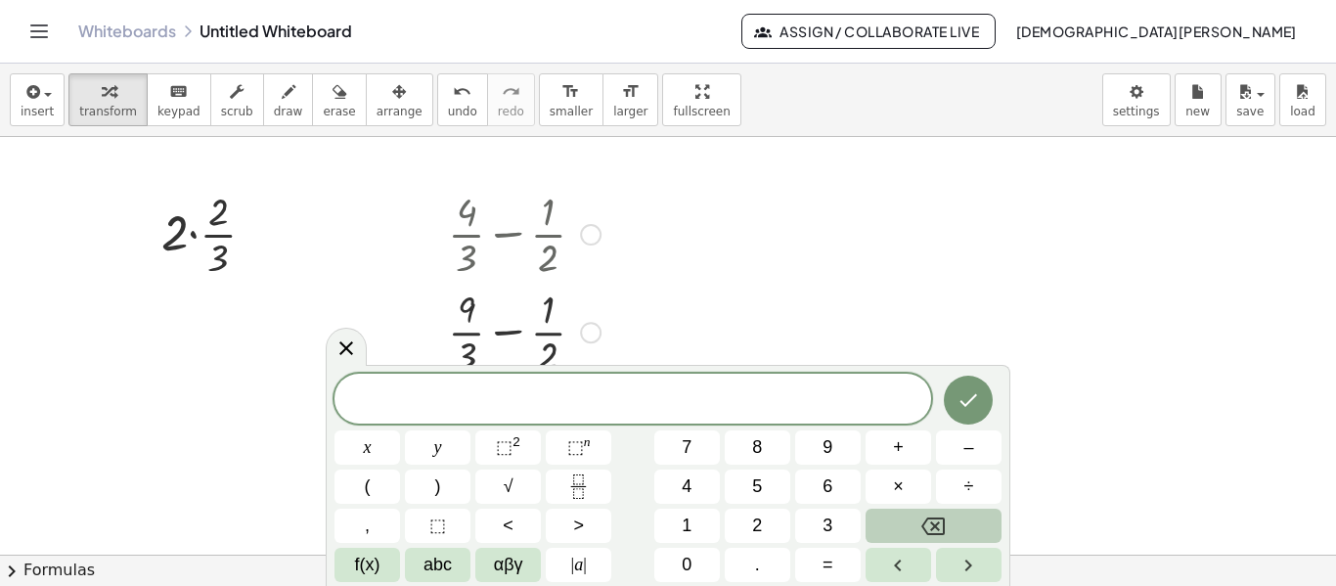
click at [509, 226] on div at bounding box center [524, 233] width 172 height 98
click at [356, 346] on icon at bounding box center [346, 348] width 23 height 23
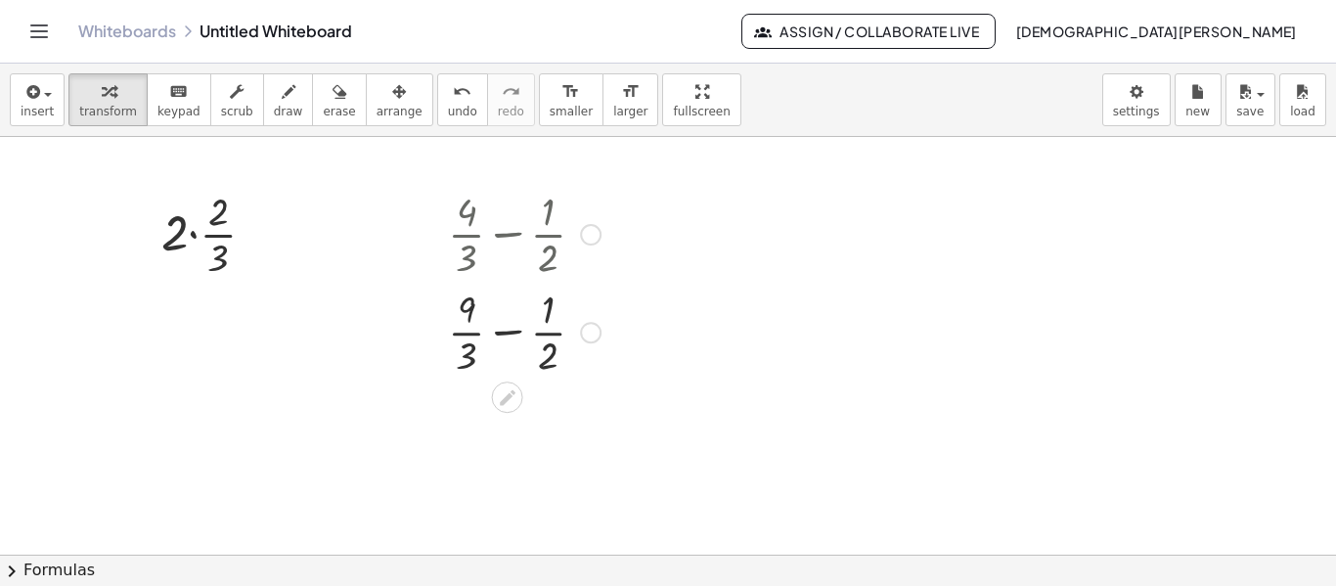
click at [534, 243] on div at bounding box center [524, 233] width 172 height 98
click at [500, 401] on icon at bounding box center [508, 397] width 16 height 16
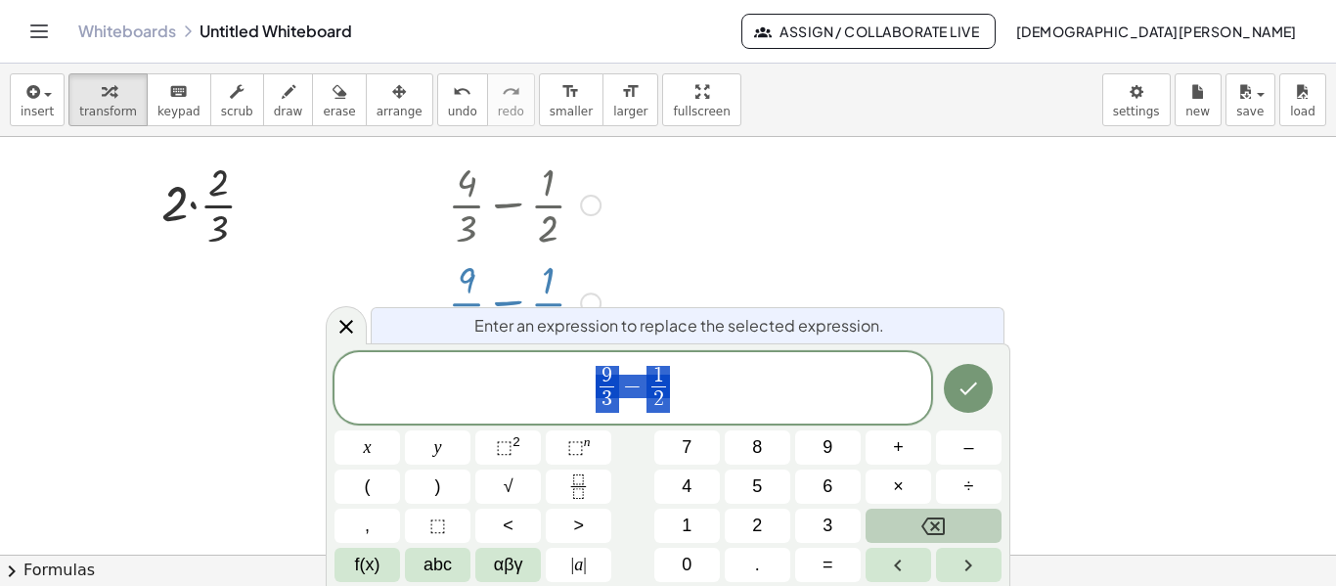
scroll to position [511, 0]
click at [336, 332] on icon at bounding box center [346, 326] width 23 height 23
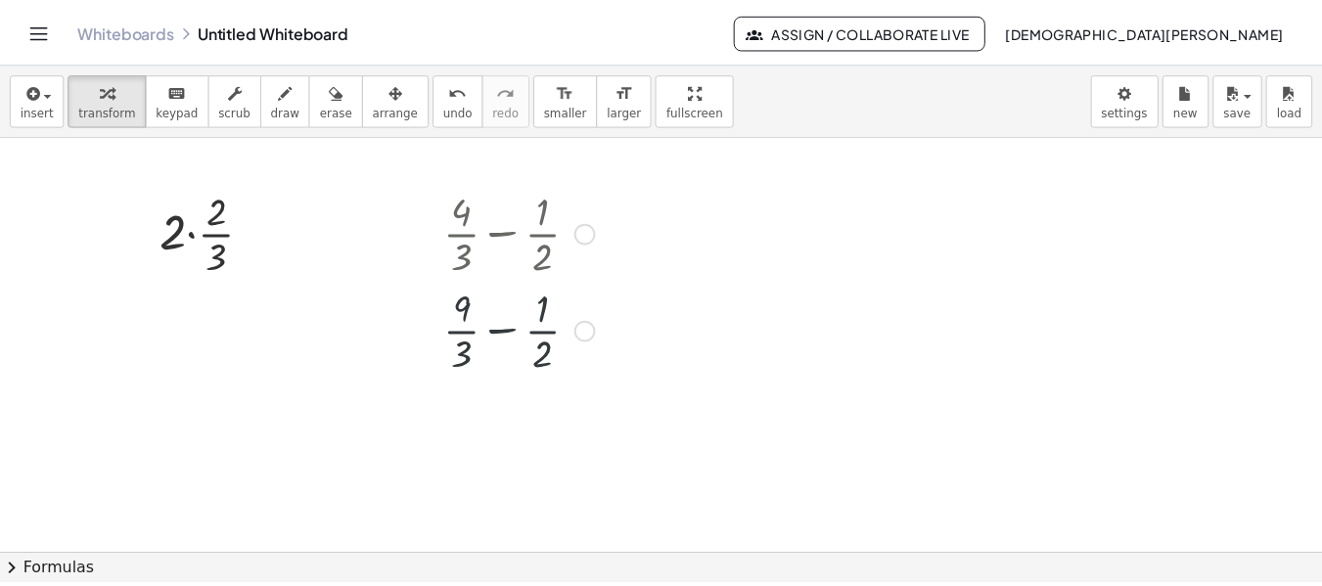
scroll to position [478, 0]
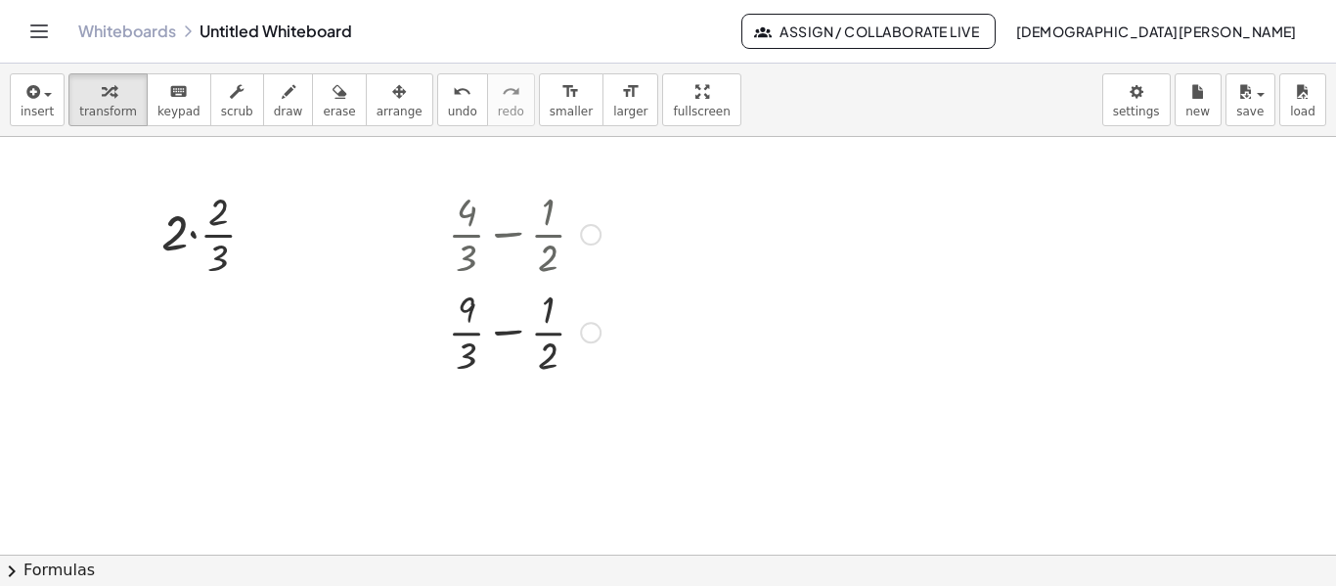
click at [505, 228] on div at bounding box center [524, 233] width 172 height 98
drag, startPoint x: 505, startPoint y: 228, endPoint x: 545, endPoint y: 339, distance: 118.5
click at [508, 235] on div "+ · 4 · 3 − · 1 · 2 + · · 3 − · 1 · 2 9" at bounding box center [508, 235] width 0 height 0
click at [517, 264] on div at bounding box center [524, 233] width 172 height 98
drag, startPoint x: 517, startPoint y: 246, endPoint x: 594, endPoint y: 237, distance: 77.8
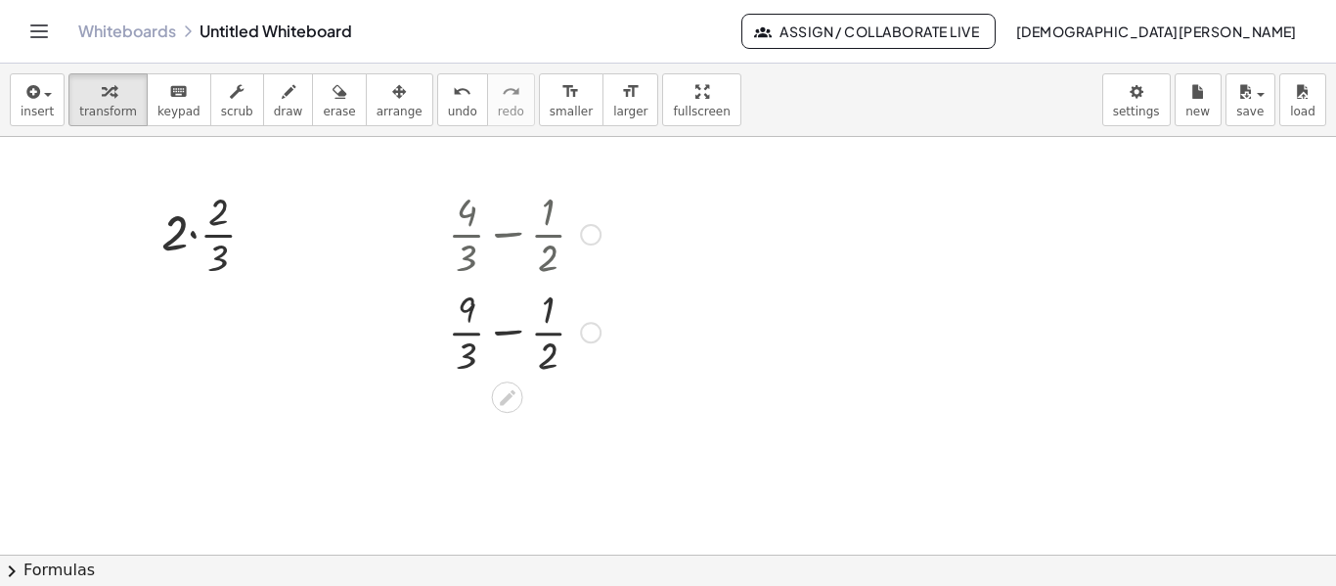
click at [508, 235] on div "+ · 4 · 3 − · 1 · 2" at bounding box center [508, 235] width 0 height 0
click at [594, 237] on div at bounding box center [591, 235] width 22 height 22
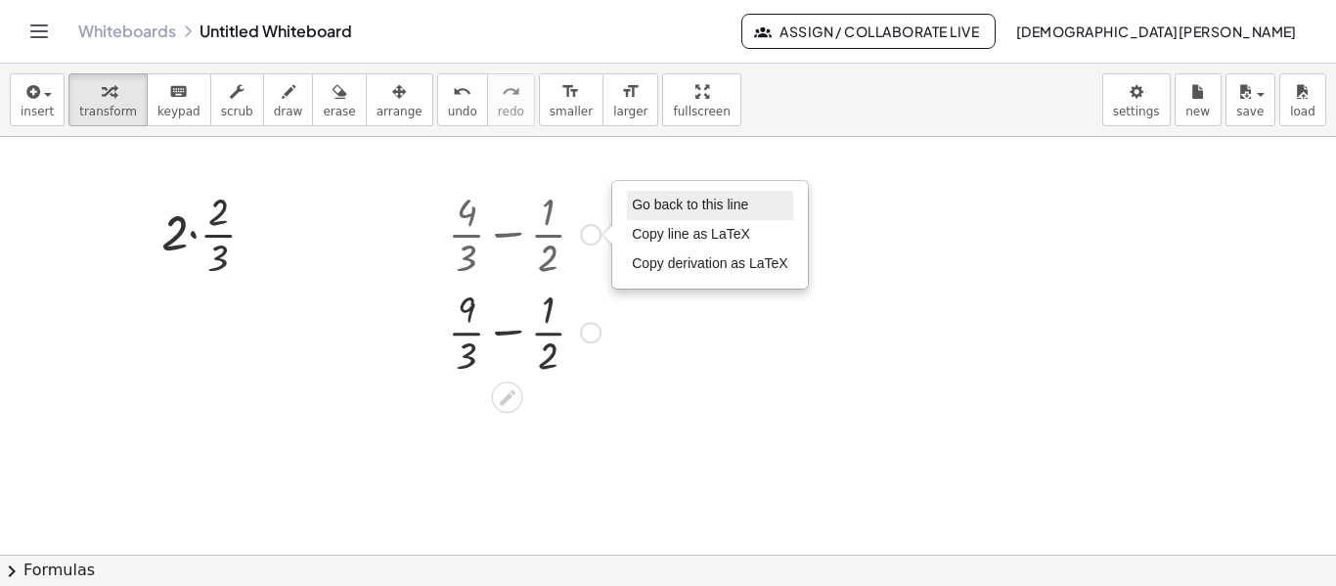
click at [724, 206] on span "Go back to this line" at bounding box center [690, 205] width 116 height 16
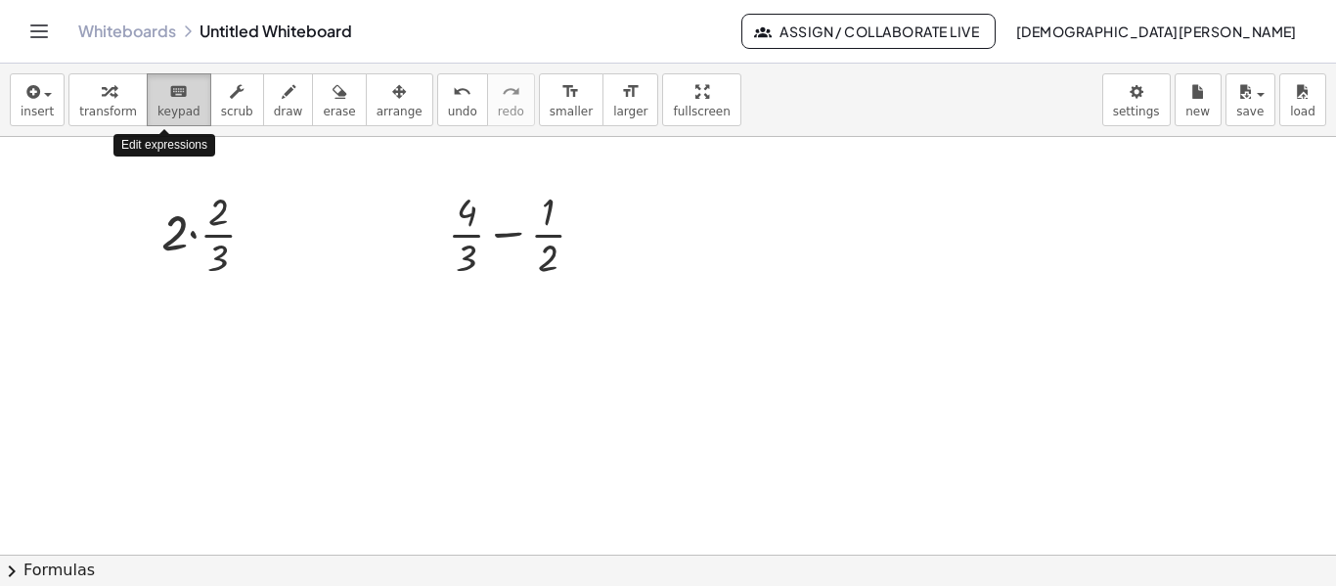
click at [163, 118] on span "keypad" at bounding box center [179, 112] width 43 height 14
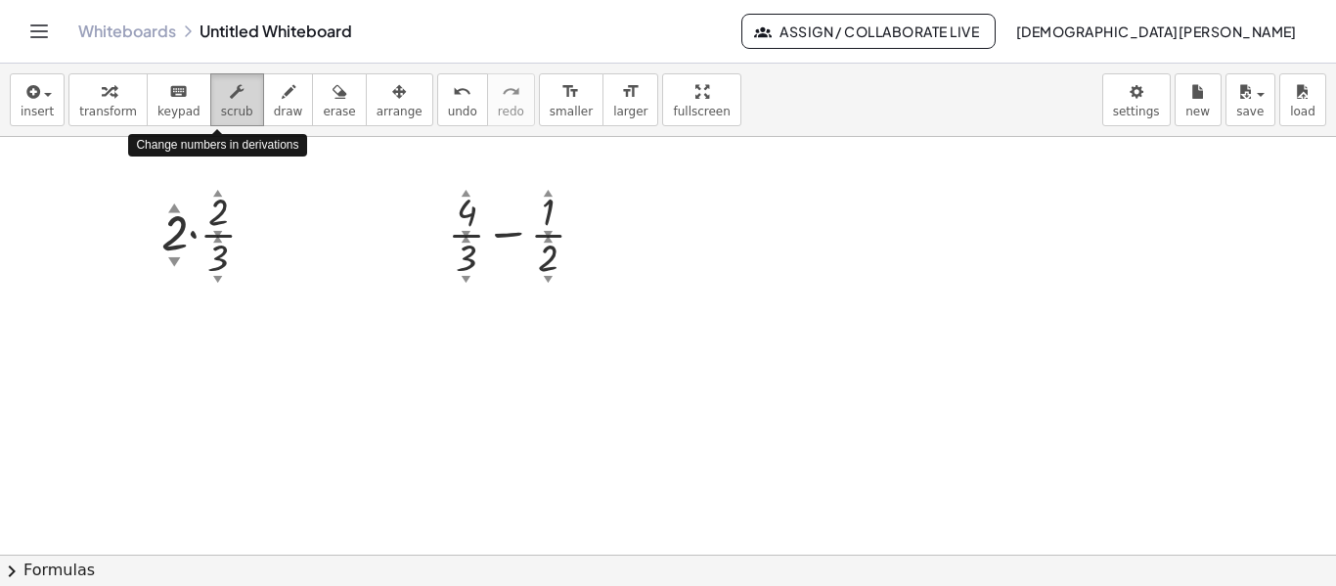
click at [221, 118] on span "scrub" at bounding box center [237, 112] width 32 height 14
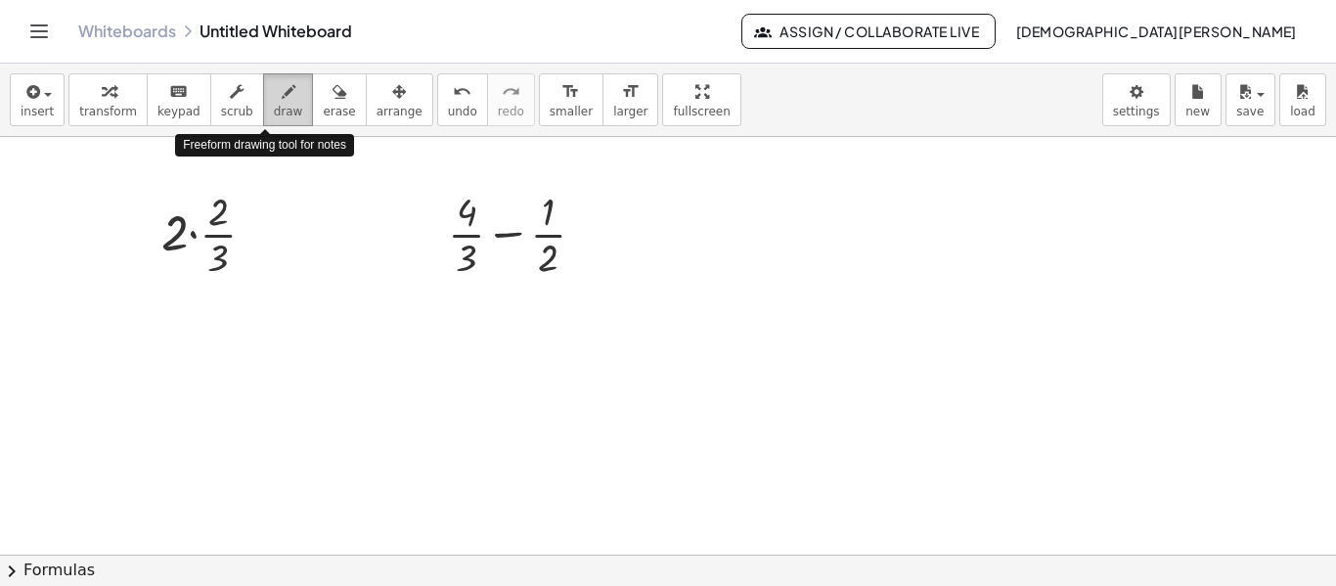
click at [276, 111] on span "draw" at bounding box center [288, 112] width 29 height 14
click at [282, 101] on icon "button" at bounding box center [289, 91] width 14 height 23
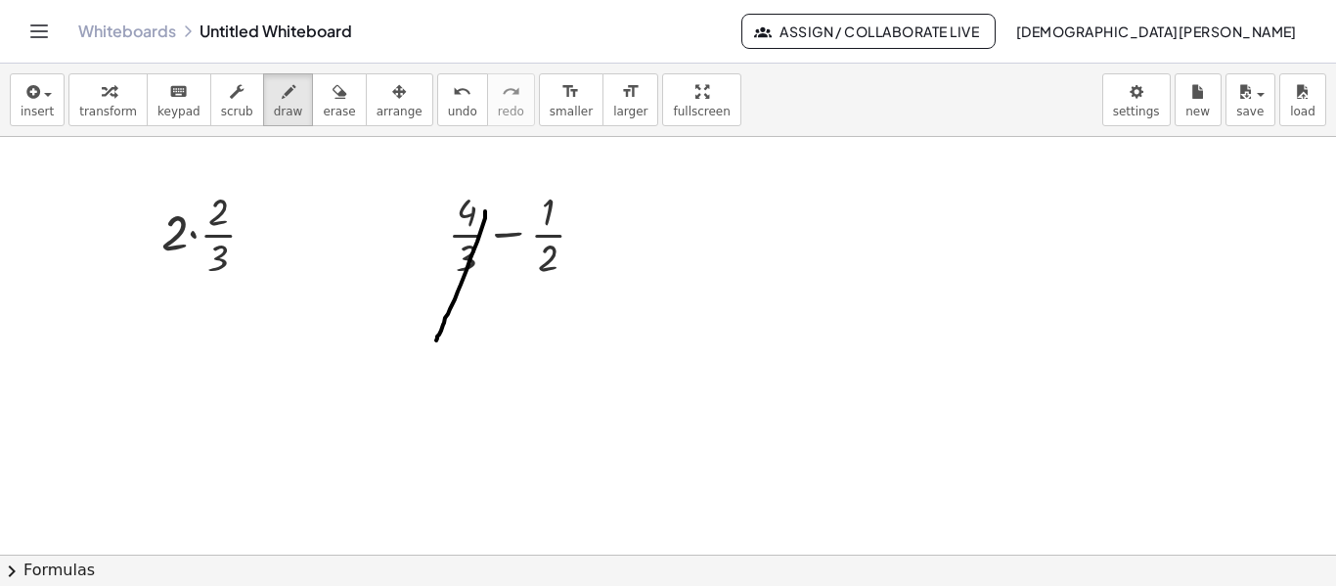
drag, startPoint x: 485, startPoint y: 211, endPoint x: 433, endPoint y: 344, distance: 142.8
click at [433, 344] on div at bounding box center [668, 285] width 1336 height 1253
click at [506, 254] on div at bounding box center [668, 285] width 1336 height 1253
drag, startPoint x: 506, startPoint y: 254, endPoint x: 497, endPoint y: 278, distance: 25.1
click at [497, 278] on div at bounding box center [668, 285] width 1336 height 1253
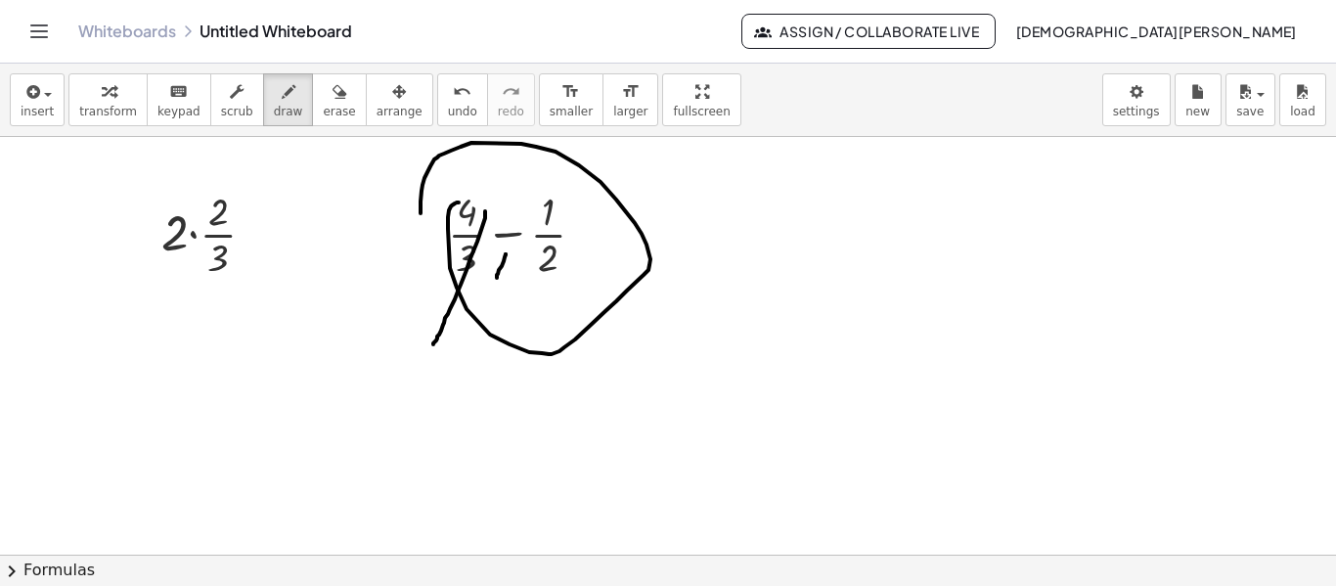
drag, startPoint x: 459, startPoint y: 203, endPoint x: 422, endPoint y: 230, distance: 46.2
click at [422, 230] on div at bounding box center [668, 285] width 1336 height 1253
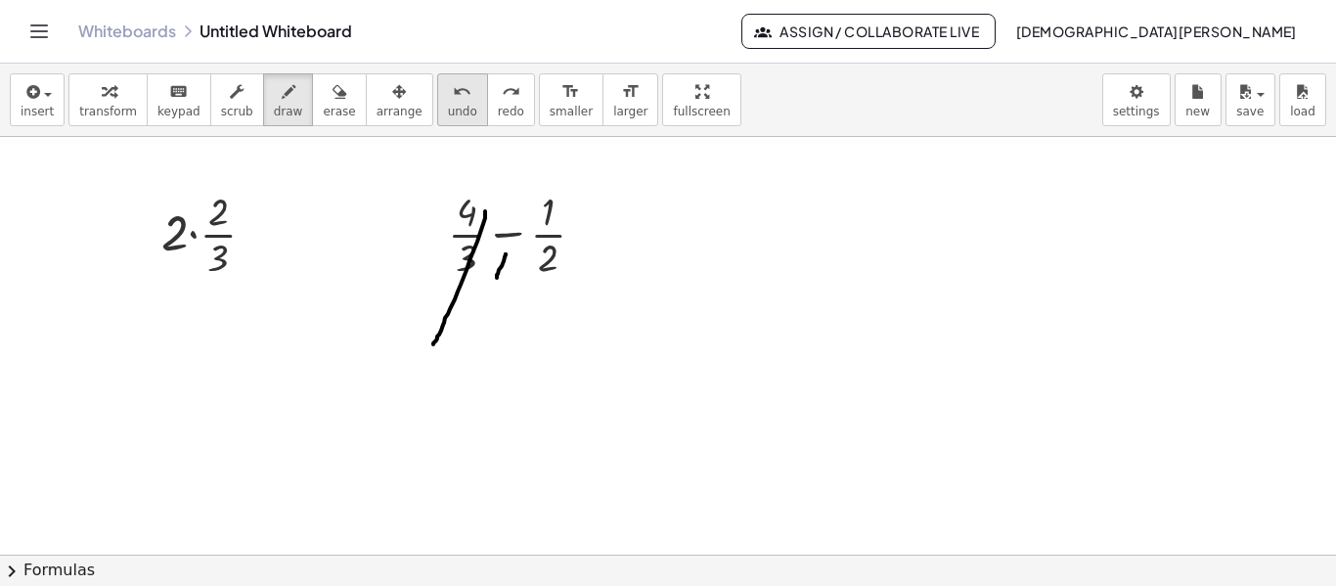
click at [453, 101] on icon "undo" at bounding box center [462, 91] width 19 height 23
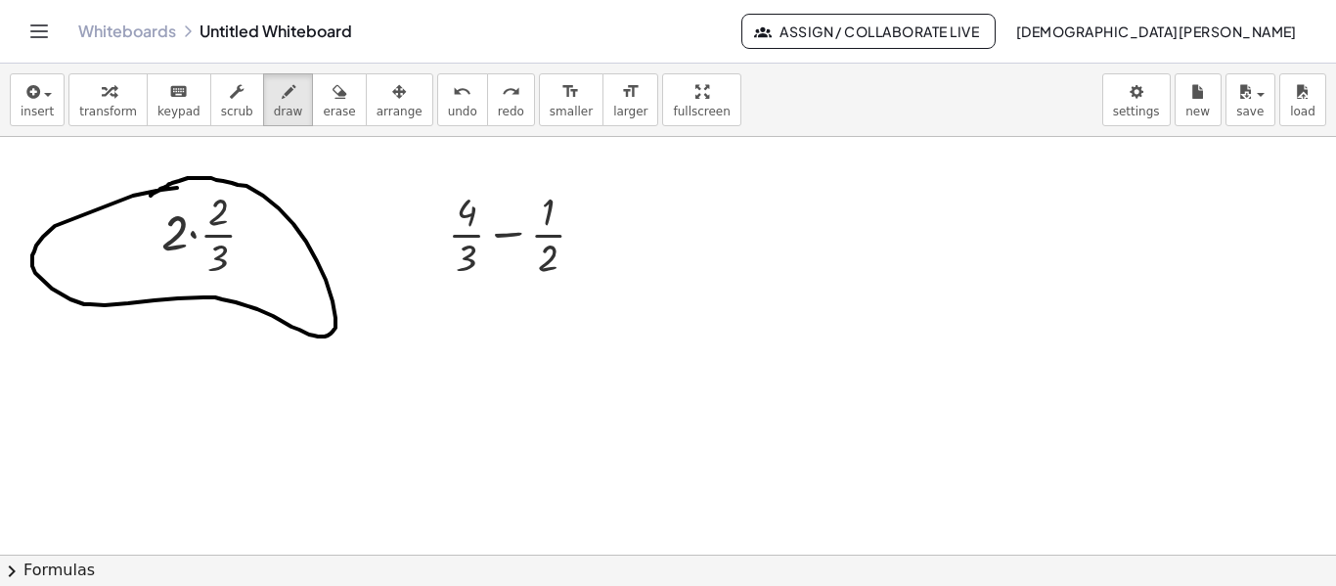
drag, startPoint x: 177, startPoint y: 188, endPoint x: 147, endPoint y: 198, distance: 31.9
click at [147, 198] on div at bounding box center [668, 285] width 1336 height 1253
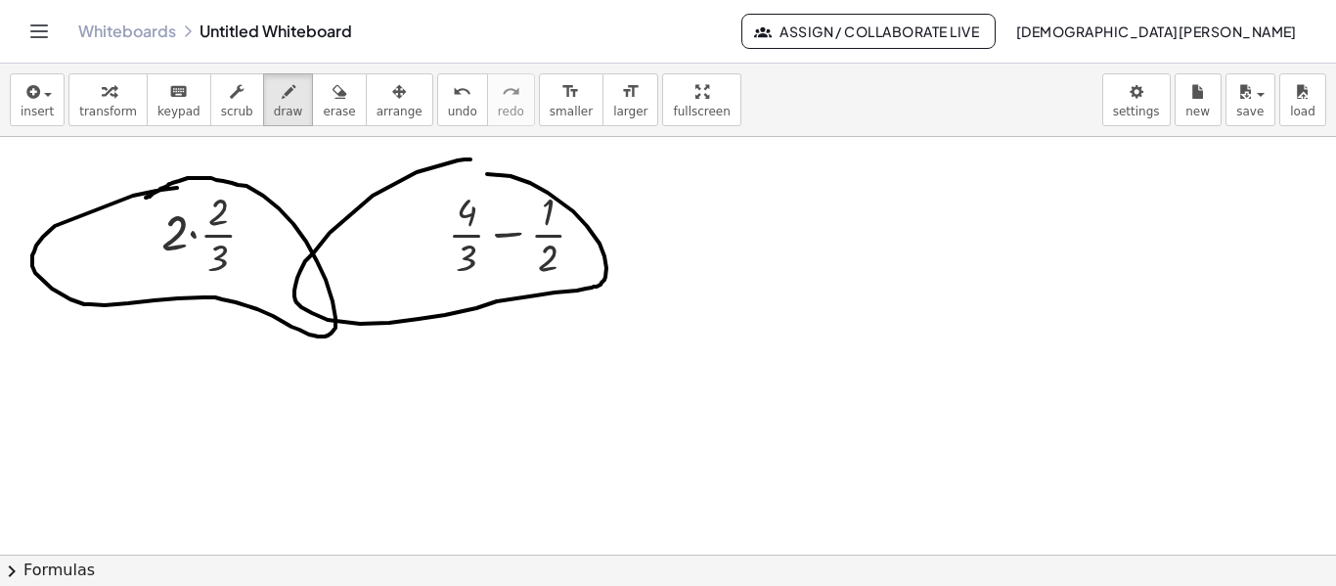
drag, startPoint x: 471, startPoint y: 159, endPoint x: 451, endPoint y: 171, distance: 22.8
click at [451, 171] on div at bounding box center [668, 285] width 1336 height 1253
click at [326, 117] on button "erase" at bounding box center [339, 99] width 54 height 53
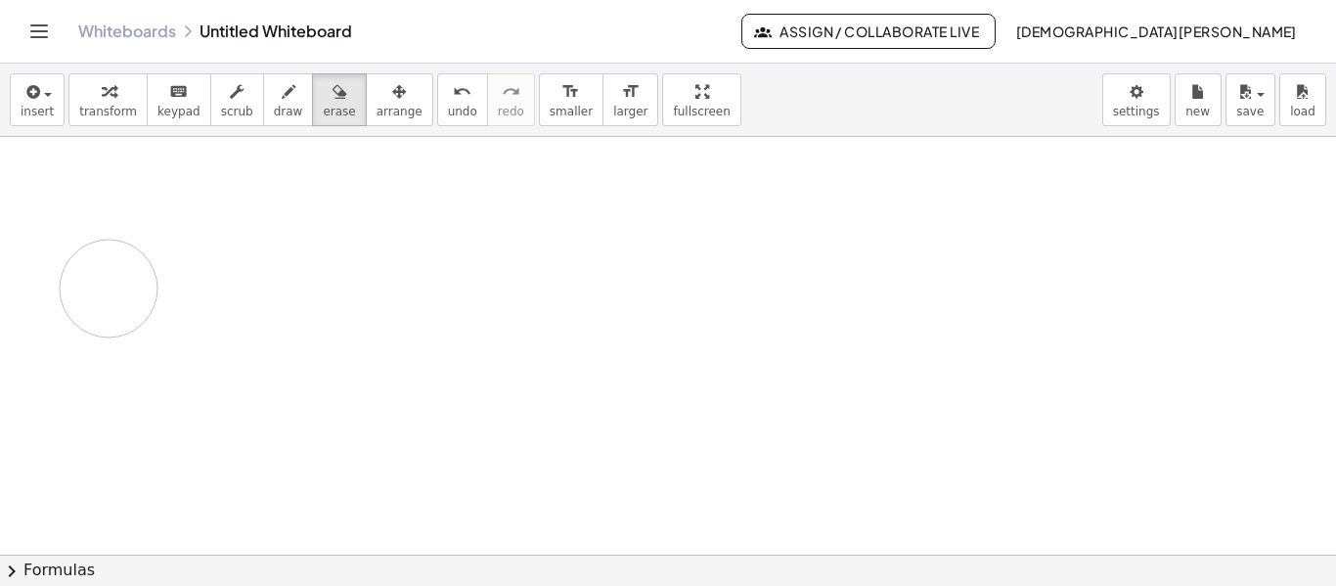
drag, startPoint x: 423, startPoint y: 173, endPoint x: 130, endPoint y: 263, distance: 306.0
click at [130, 263] on div at bounding box center [668, 285] width 1336 height 1253
click at [481, 353] on div at bounding box center [668, 285] width 1336 height 1253
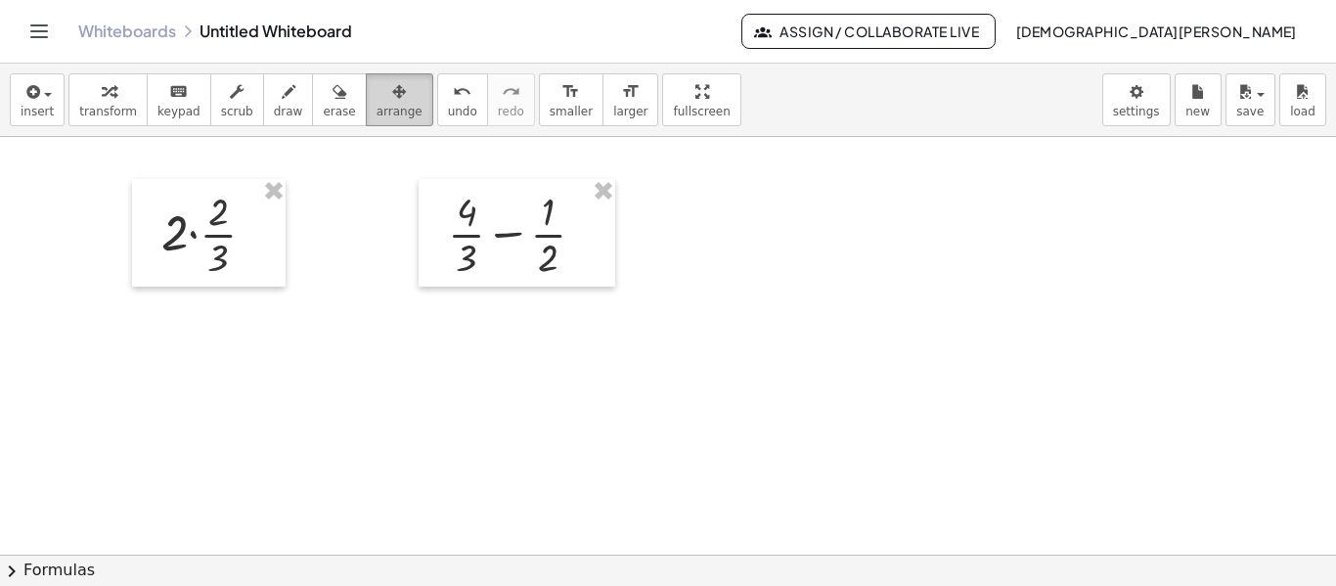
click at [366, 78] on button "arrange" at bounding box center [400, 99] width 68 height 53
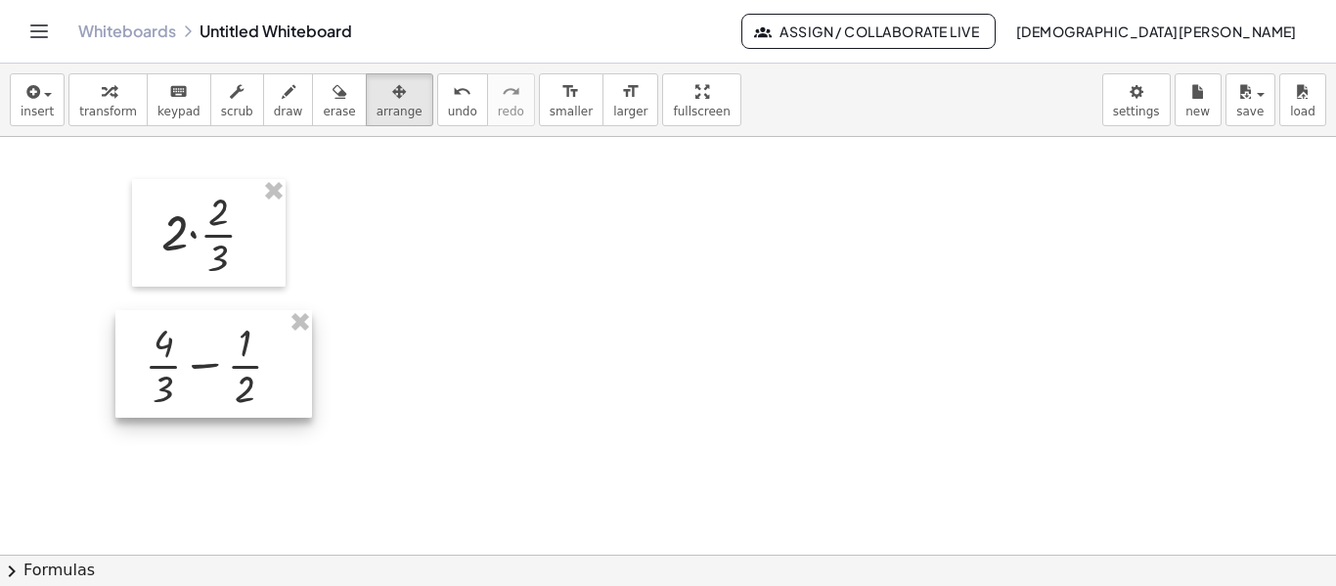
drag, startPoint x: 468, startPoint y: 198, endPoint x: 164, endPoint y: 329, distance: 330.4
click at [164, 329] on div at bounding box center [213, 364] width 197 height 108
click at [427, 368] on div at bounding box center [668, 285] width 1336 height 1253
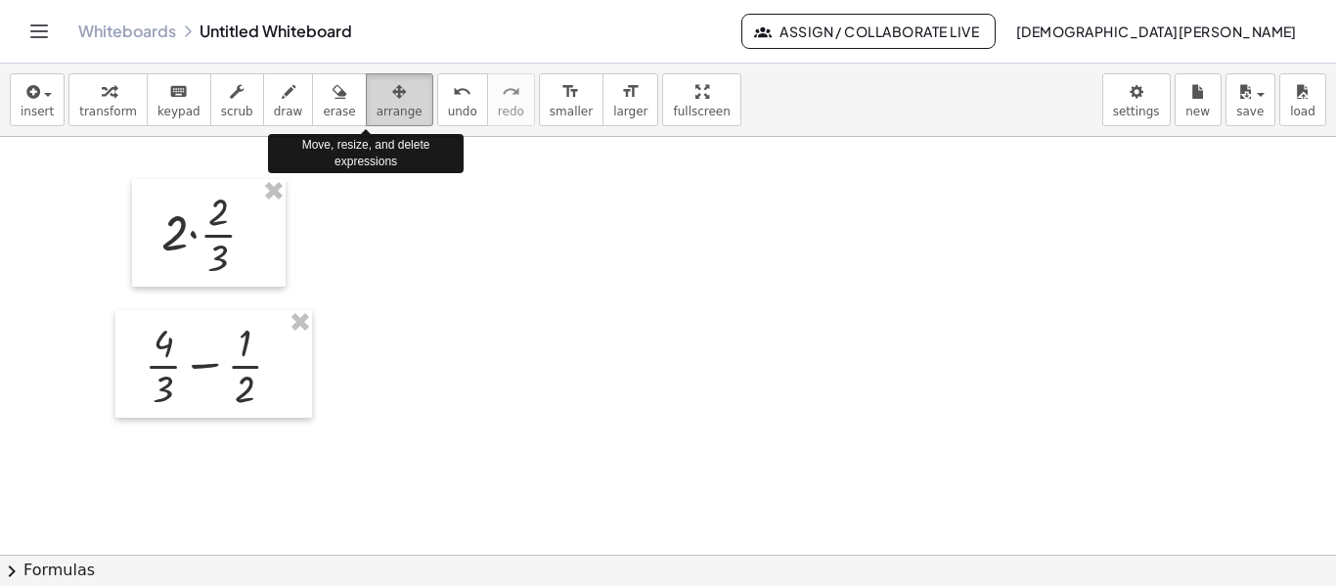
click at [379, 105] on span "arrange" at bounding box center [400, 112] width 46 height 14
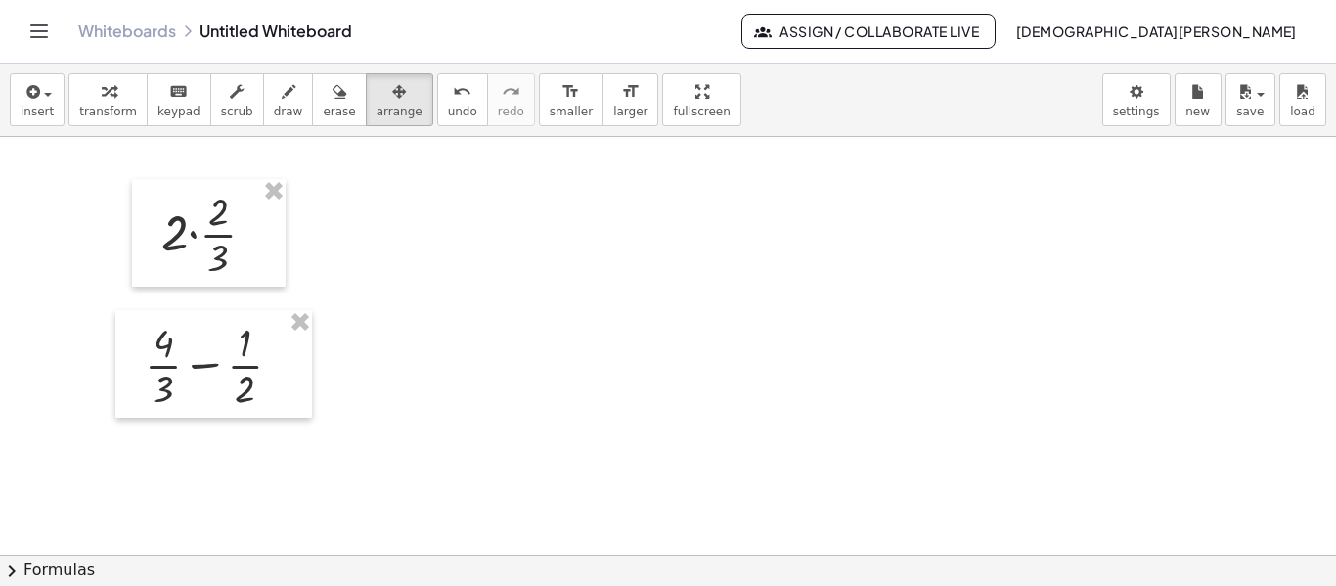
click at [36, 37] on icon "Toggle navigation" at bounding box center [39, 31] width 17 height 12
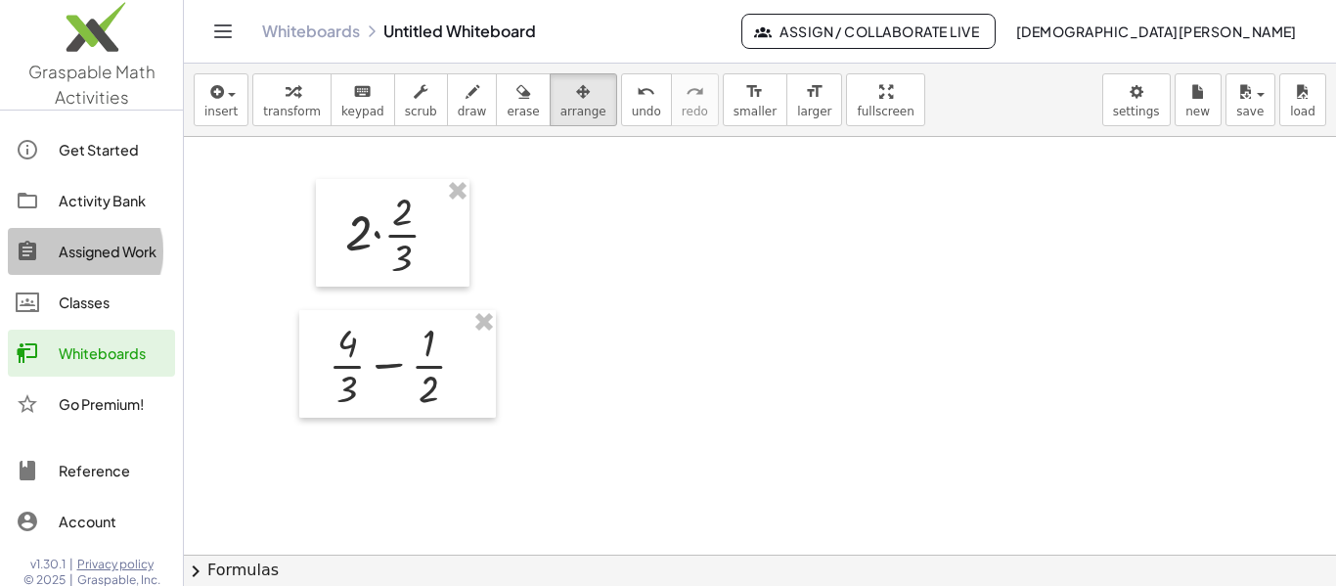
click at [59, 252] on div "Assigned Work" at bounding box center [113, 251] width 109 height 23
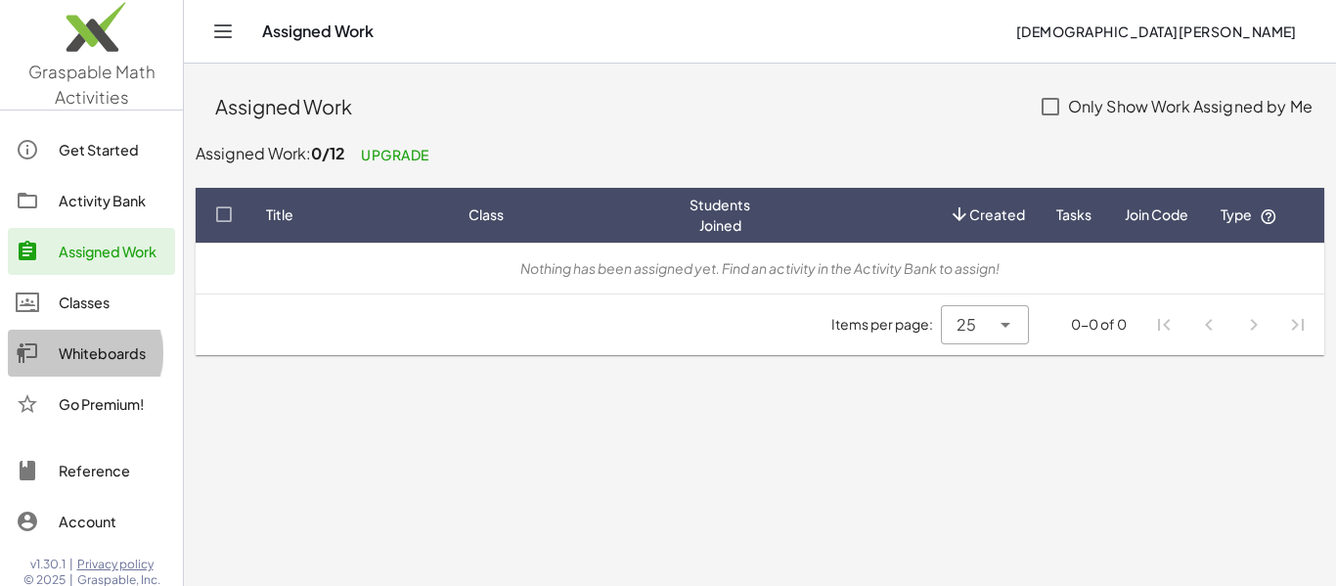
click at [87, 349] on div "Whiteboards" at bounding box center [113, 352] width 109 height 23
